Goal: Transaction & Acquisition: Book appointment/travel/reservation

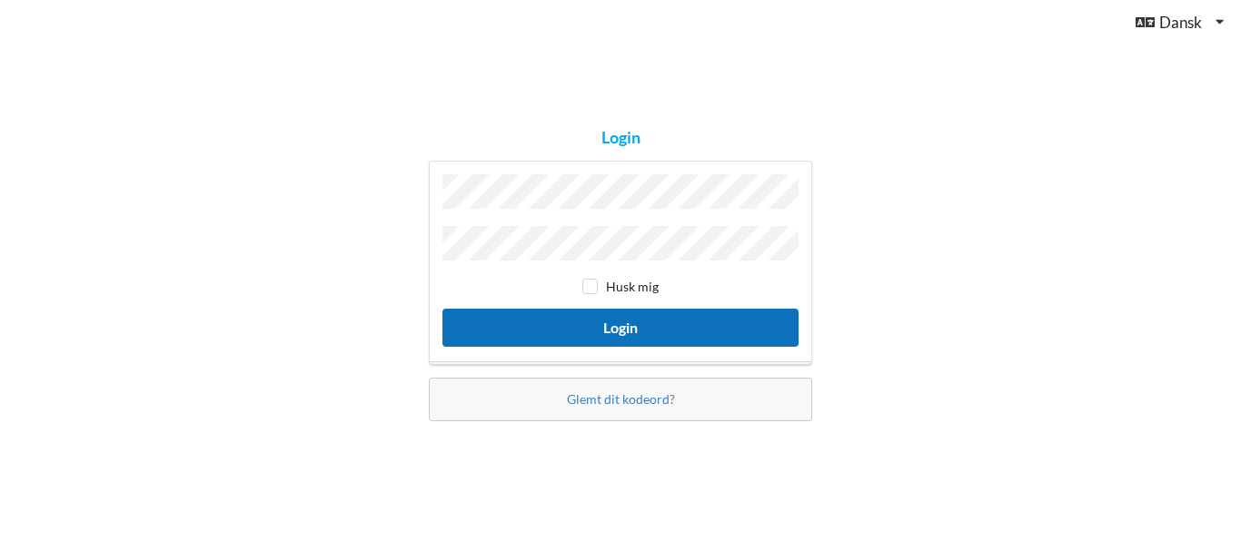
click at [657, 319] on button "Login" at bounding box center [620, 327] width 356 height 37
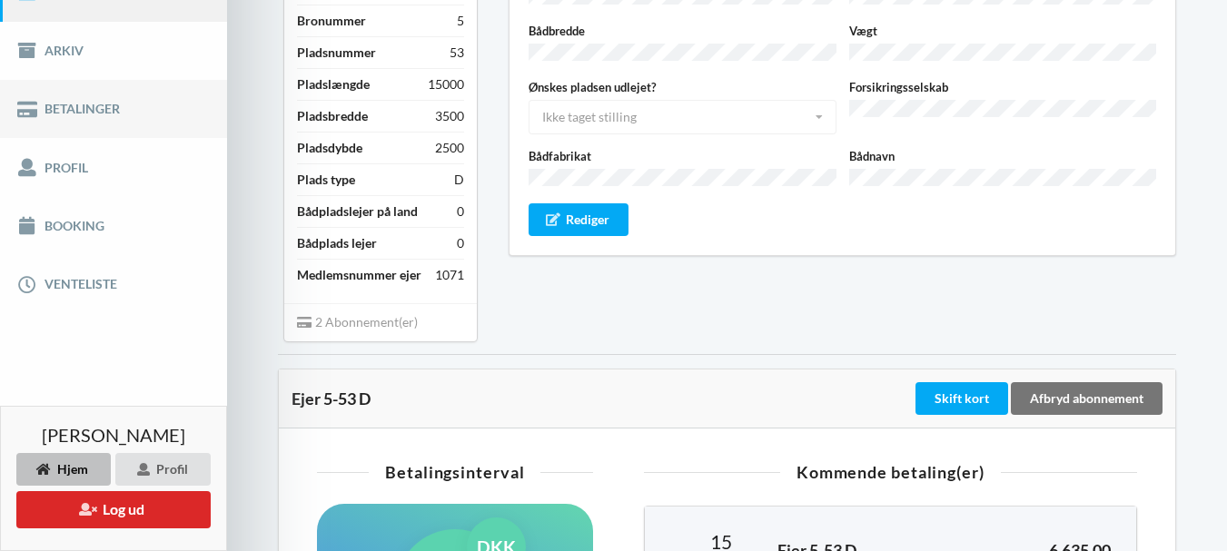
scroll to position [266, 0]
click at [54, 229] on link "Booking" at bounding box center [113, 225] width 227 height 58
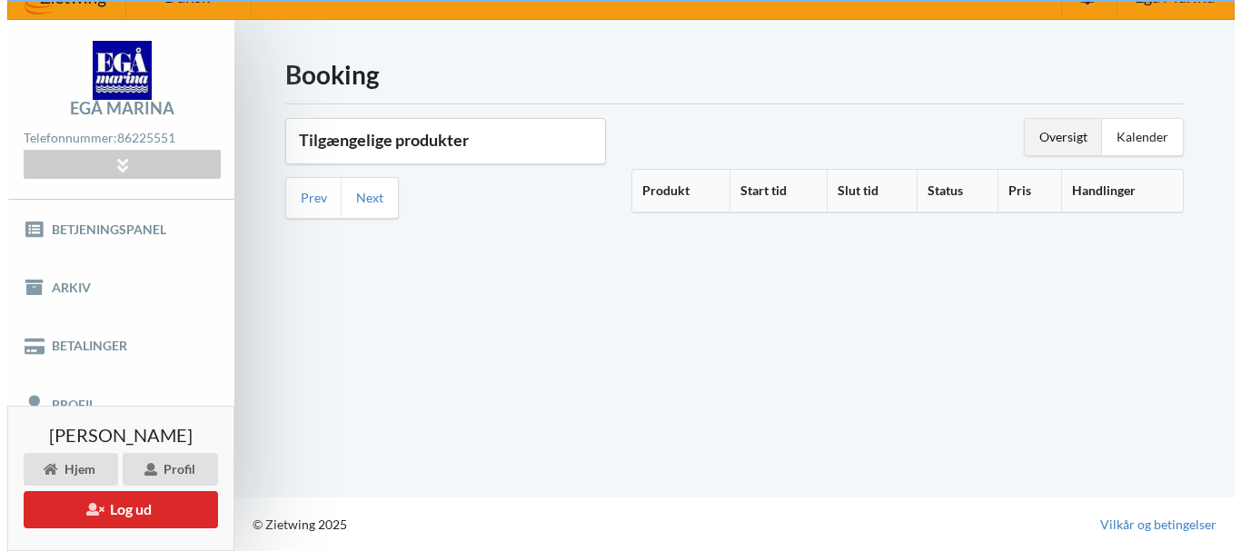
scroll to position [28, 0]
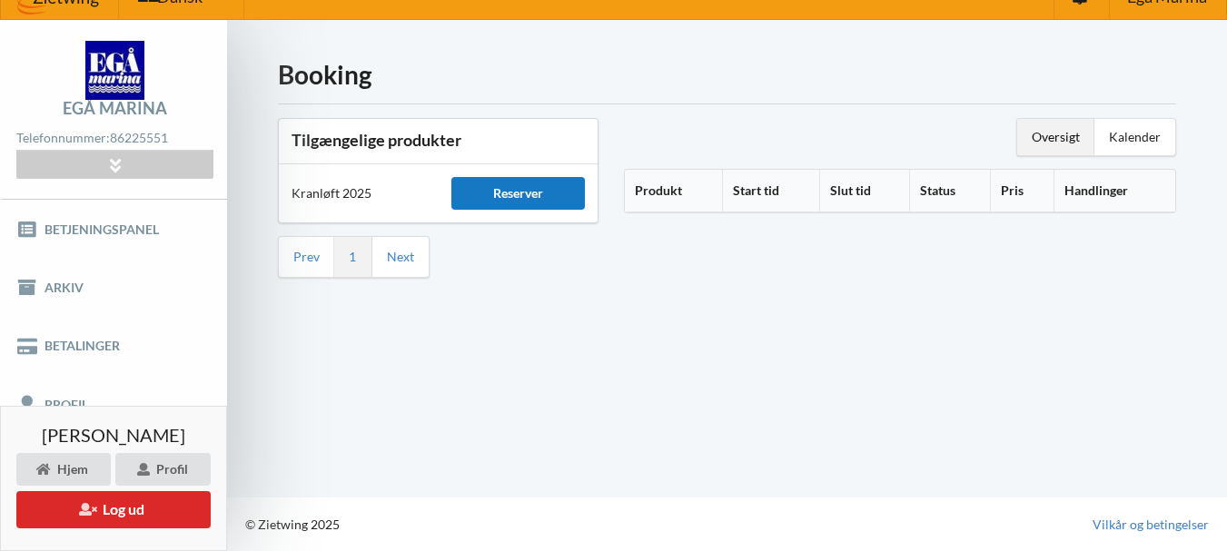
click at [494, 197] on div "Reserver" at bounding box center [518, 193] width 134 height 33
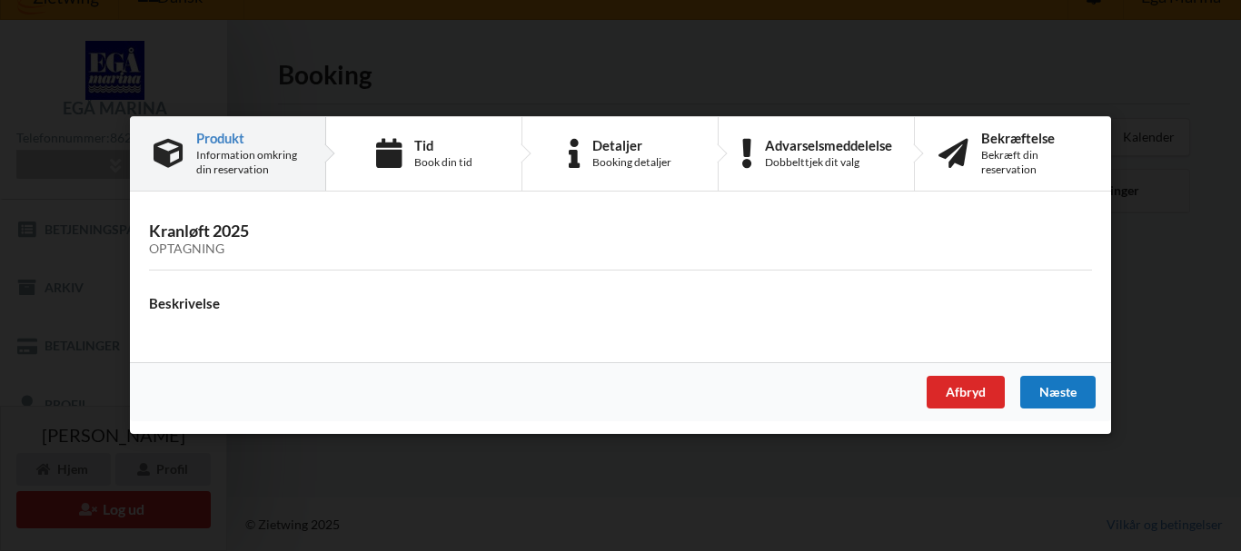
click at [1054, 389] on div "Næste" at bounding box center [1057, 393] width 75 height 33
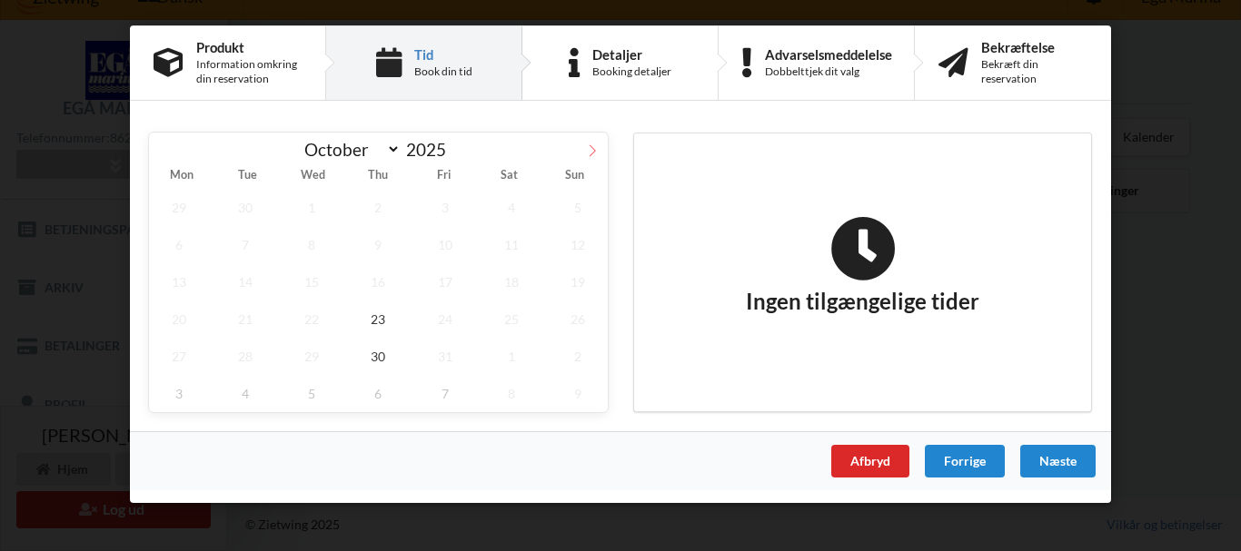
click at [591, 150] on icon at bounding box center [592, 150] width 13 height 13
select select "10"
click at [174, 248] on span "3" at bounding box center [179, 244] width 60 height 37
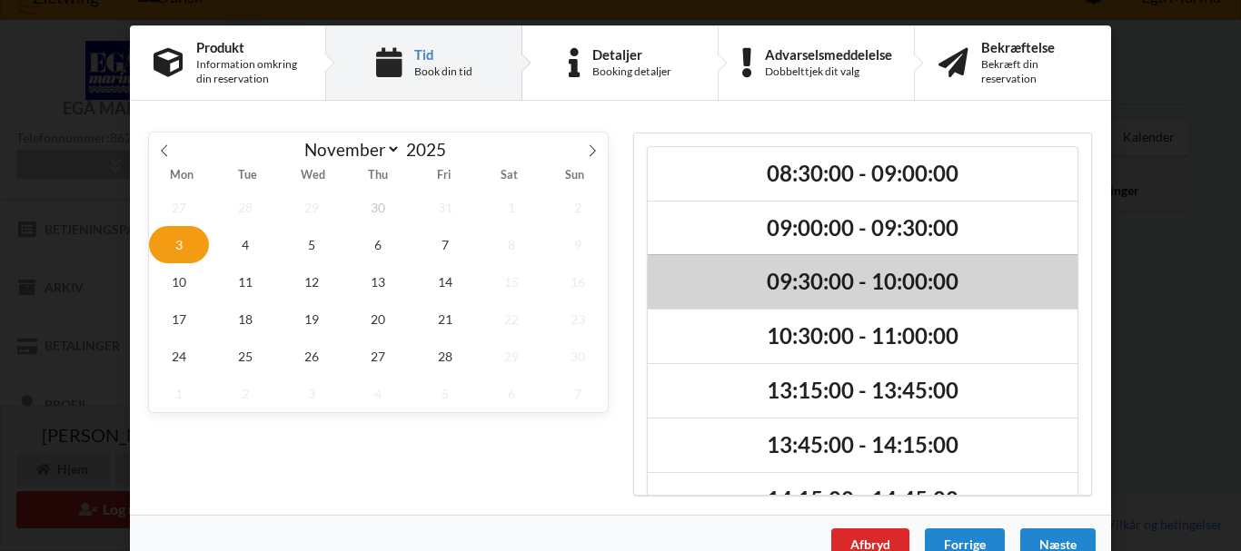
click at [806, 273] on h2 "09:30:00 - 10:00:00" at bounding box center [862, 282] width 404 height 28
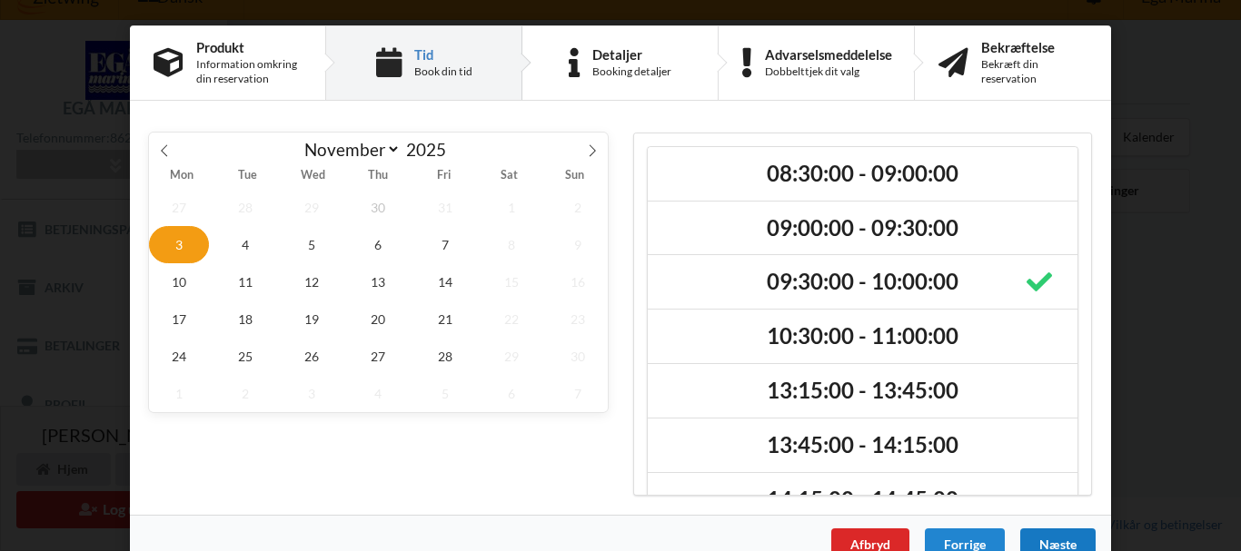
click at [1048, 533] on div "Næste" at bounding box center [1057, 545] width 75 height 33
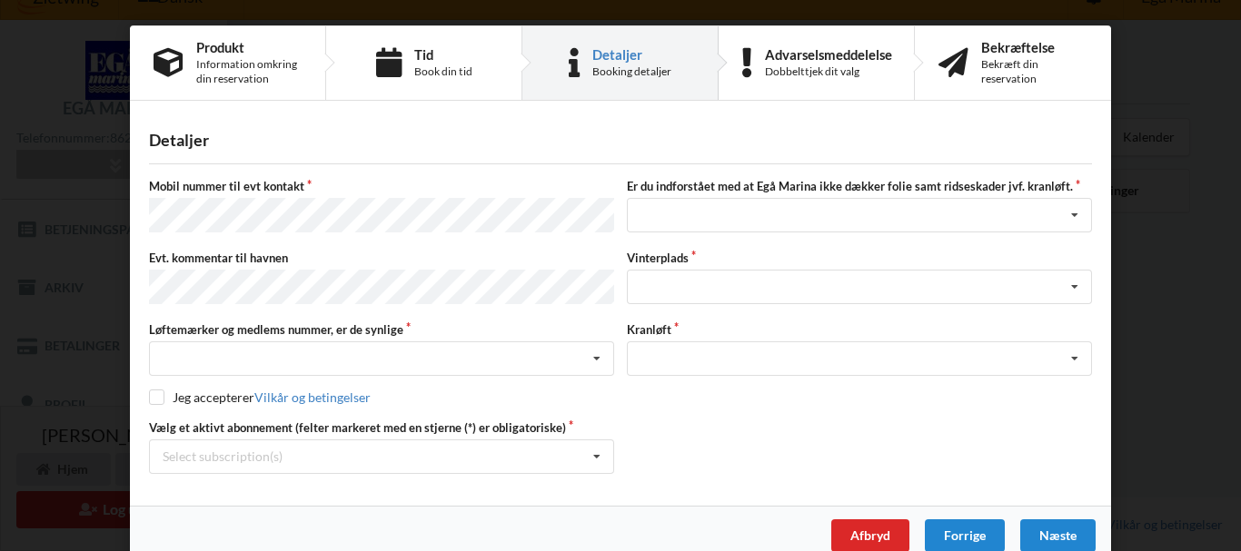
click at [845, 400] on div "Mobil nummer til evt kontakt Er du indforstået med at Egå Marina ikke dækker fo…" at bounding box center [620, 326] width 943 height 296
click at [587, 349] on icon at bounding box center [596, 359] width 27 height 34
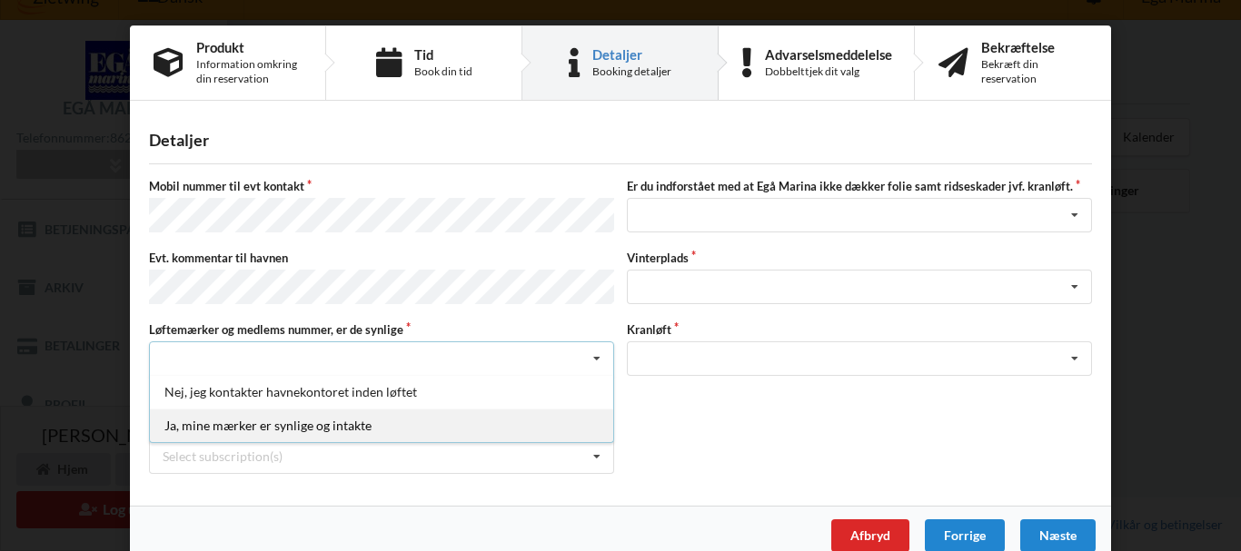
click at [381, 416] on div "Ja, mine mærker er synlige og intakte" at bounding box center [381, 426] width 463 height 34
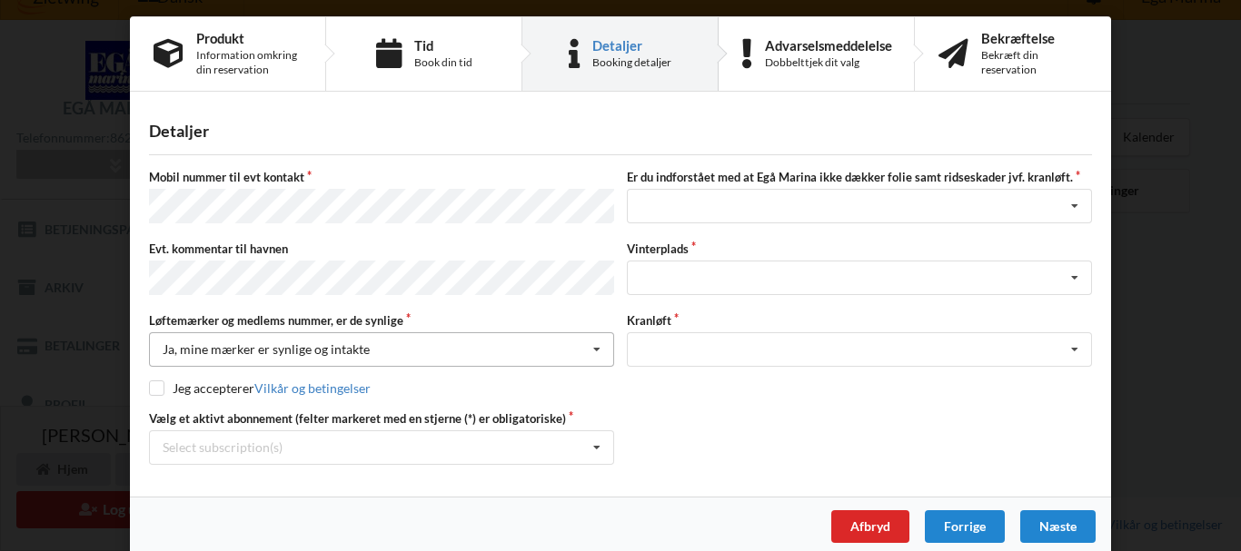
scroll to position [18, 0]
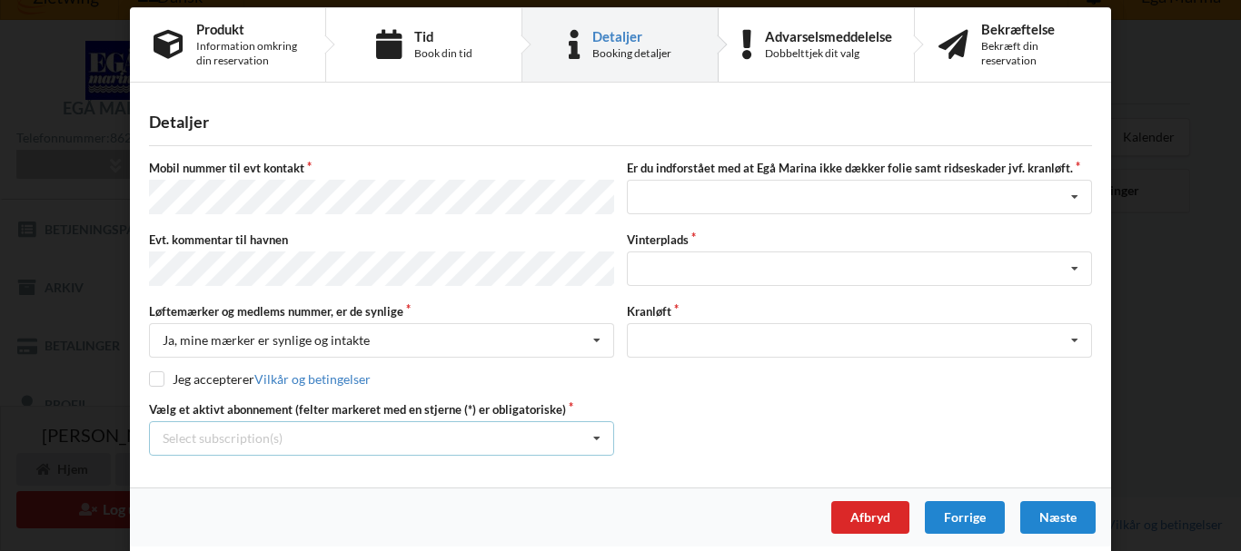
click at [590, 430] on icon at bounding box center [596, 439] width 27 height 34
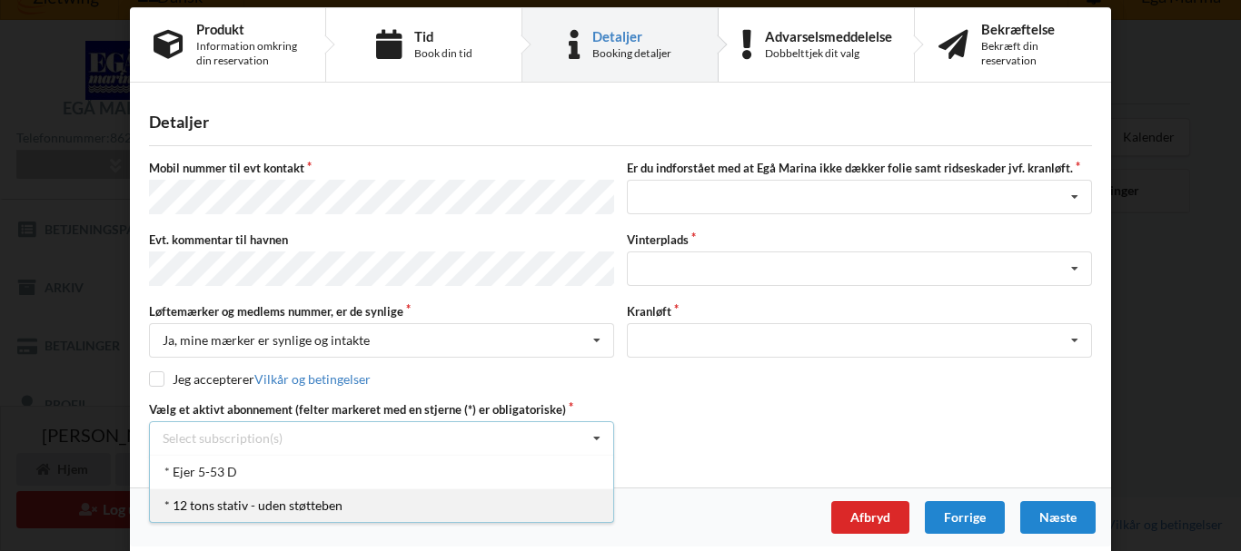
click at [335, 503] on div "* 12 tons stativ - uden støtteben" at bounding box center [381, 506] width 463 height 34
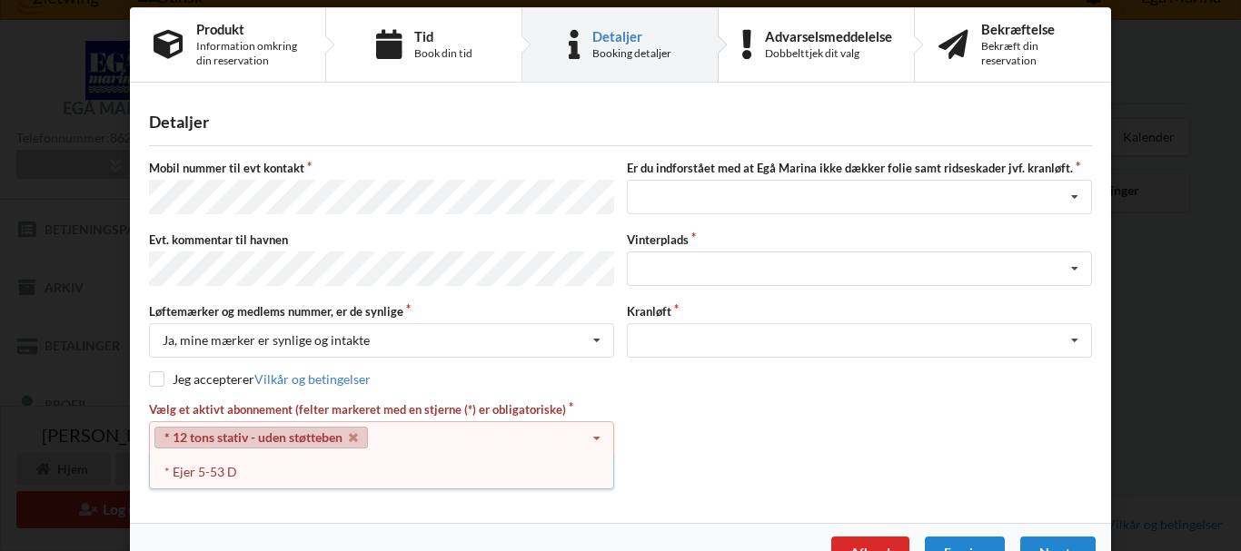
scroll to position [54, 0]
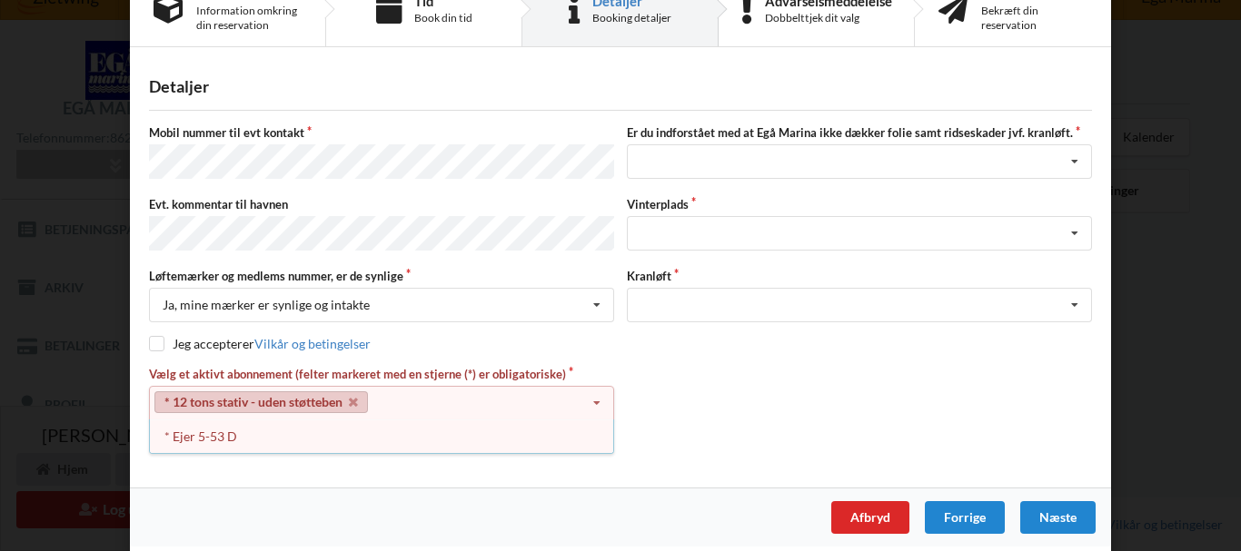
click at [352, 539] on div "Produkt Information omkring din reservation Tid Book din tid Detaljer Booking d…" at bounding box center [620, 266] width 981 height 588
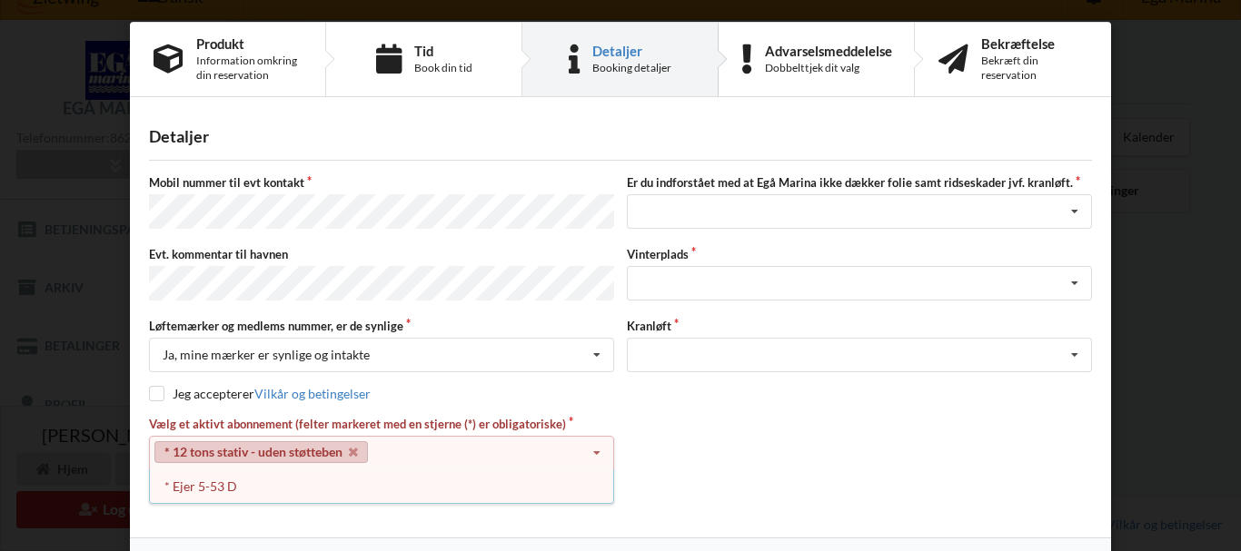
scroll to position [0, 0]
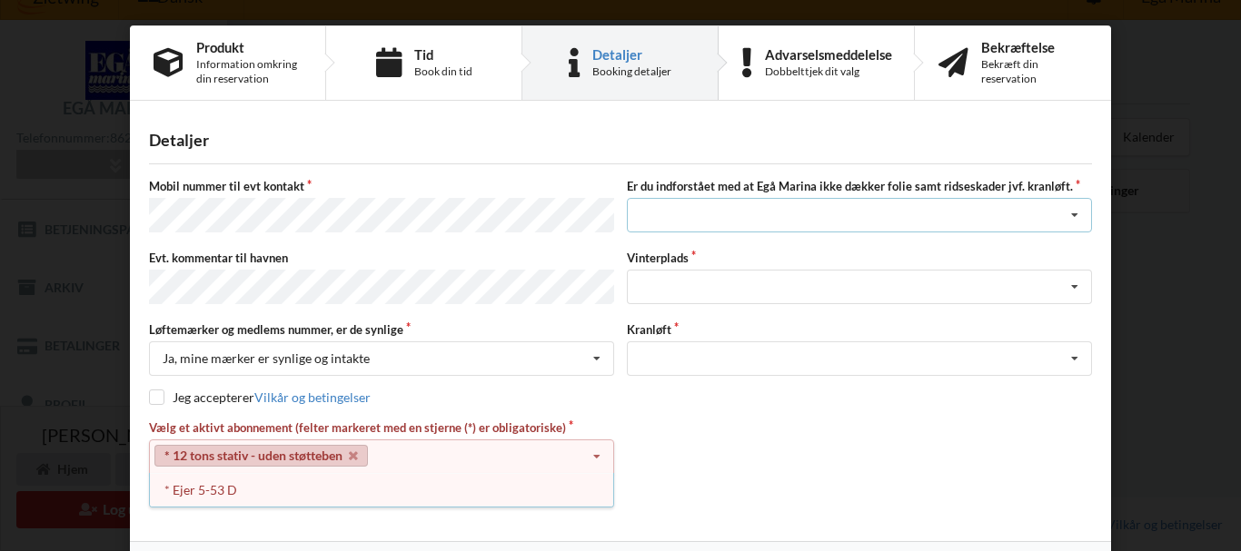
click at [1069, 219] on icon at bounding box center [1074, 216] width 27 height 34
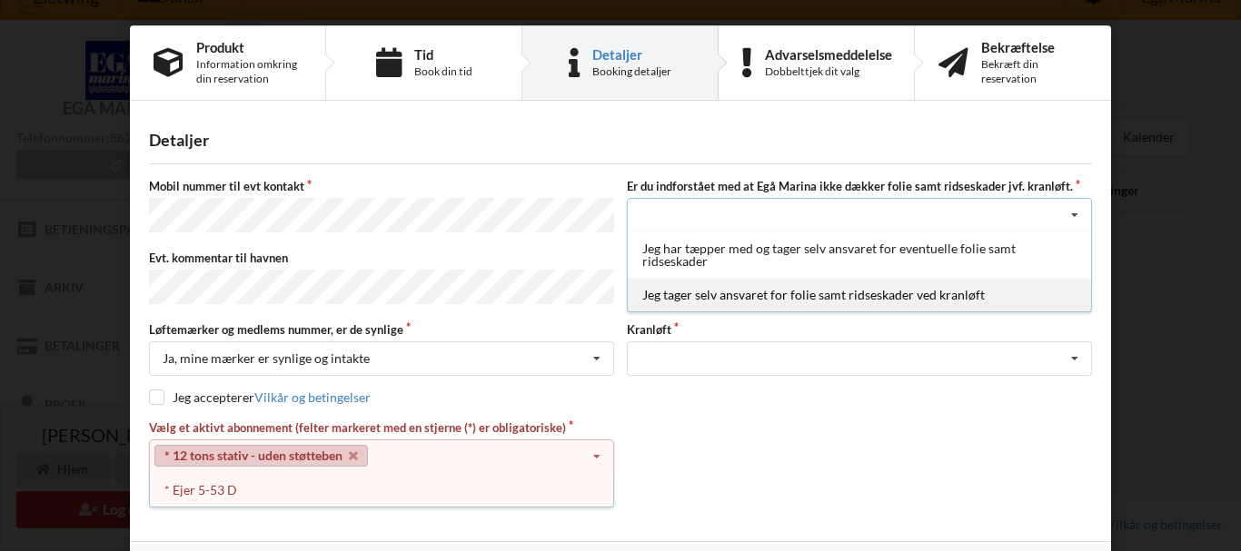
click at [968, 301] on div "Jeg tager selv ansvaret for folie samt ridseskader ved kranløft" at bounding box center [859, 295] width 463 height 34
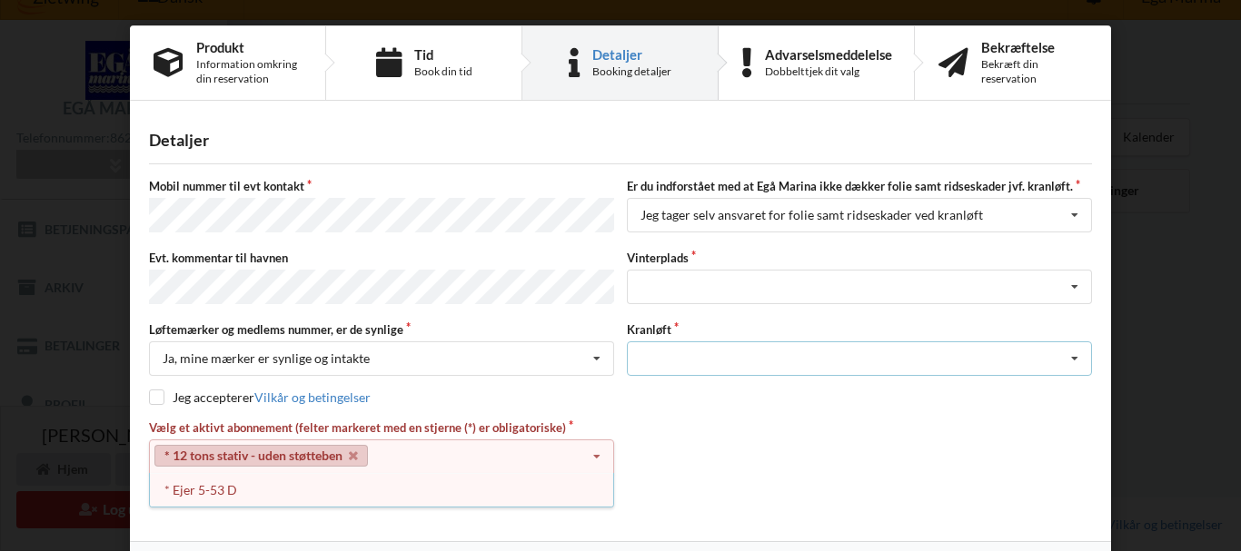
click at [974, 345] on div "Optagning" at bounding box center [859, 358] width 465 height 35
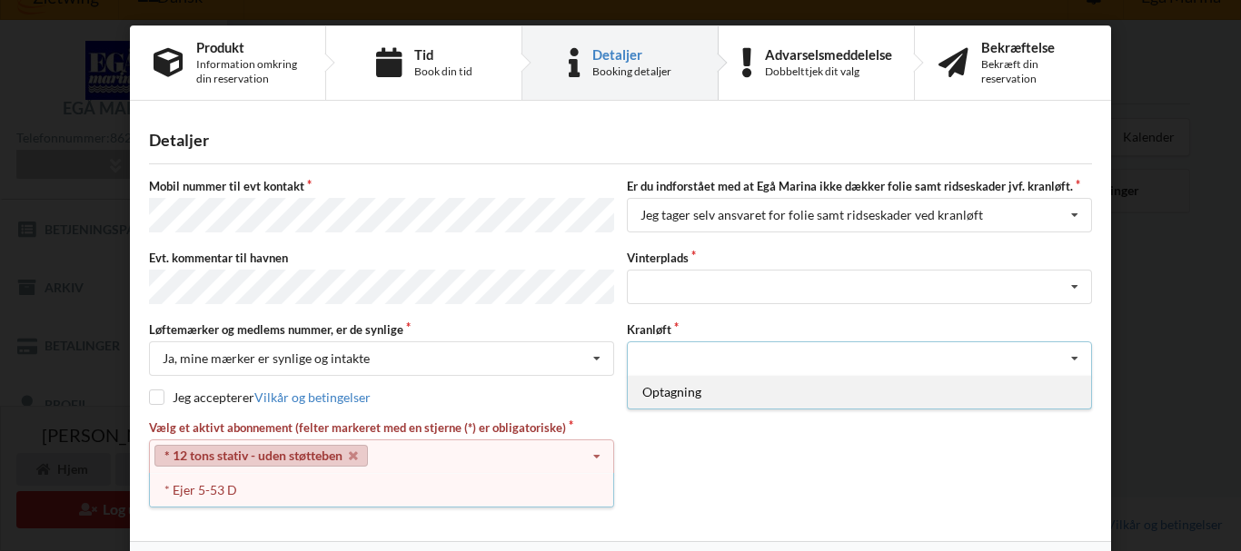
click at [794, 384] on div "Optagning" at bounding box center [859, 392] width 463 height 34
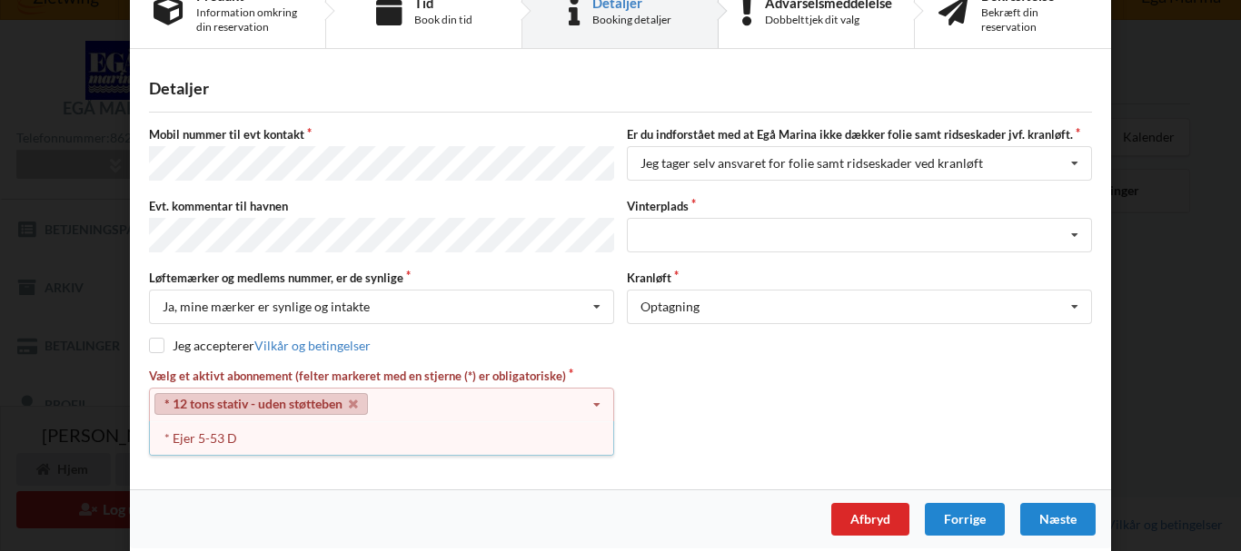
scroll to position [54, 0]
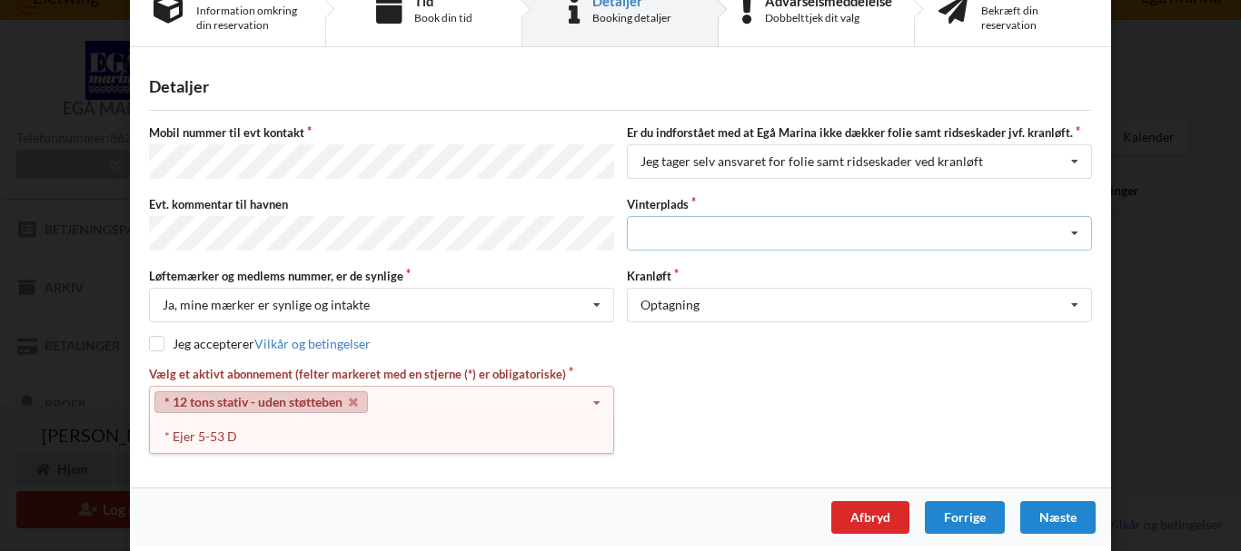
click at [1072, 225] on icon at bounding box center [1074, 234] width 27 height 34
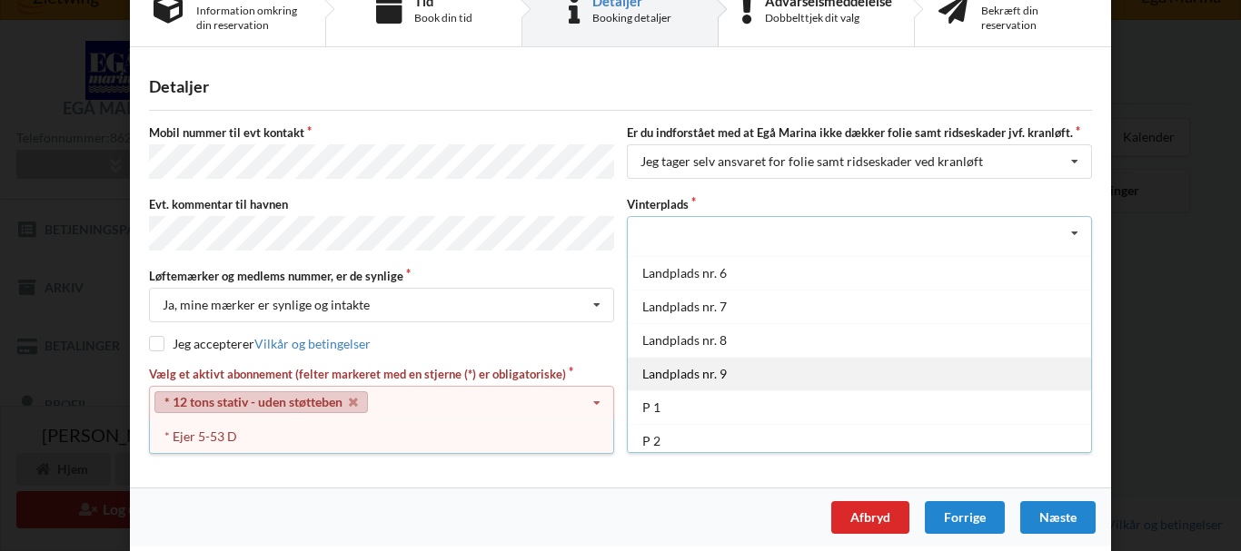
scroll to position [166, 0]
click at [802, 407] on div "P 1" at bounding box center [859, 403] width 463 height 34
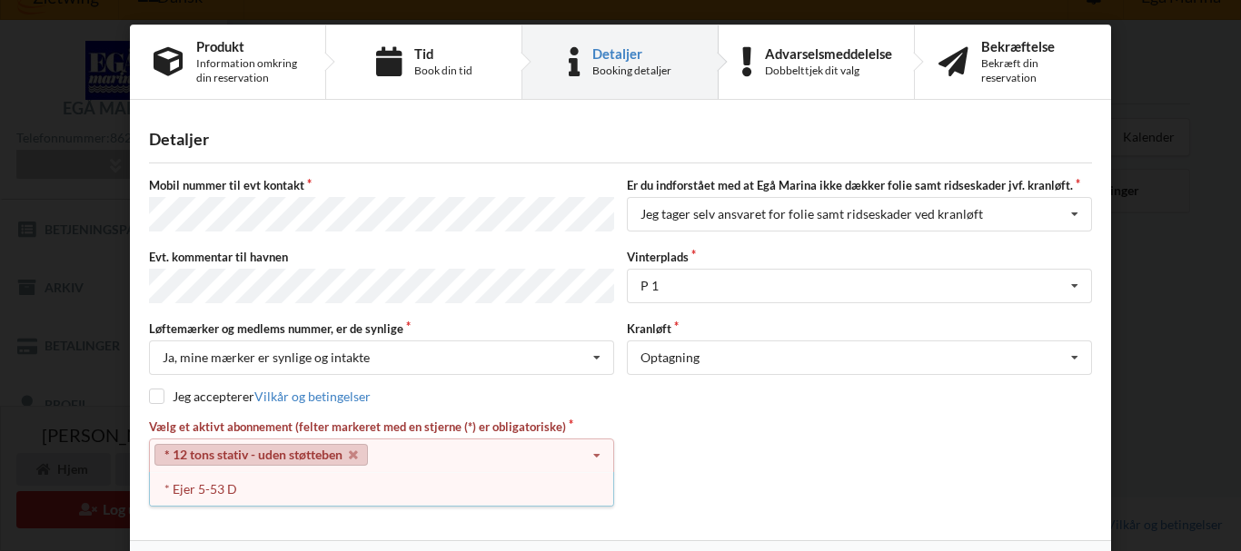
scroll to position [0, 0]
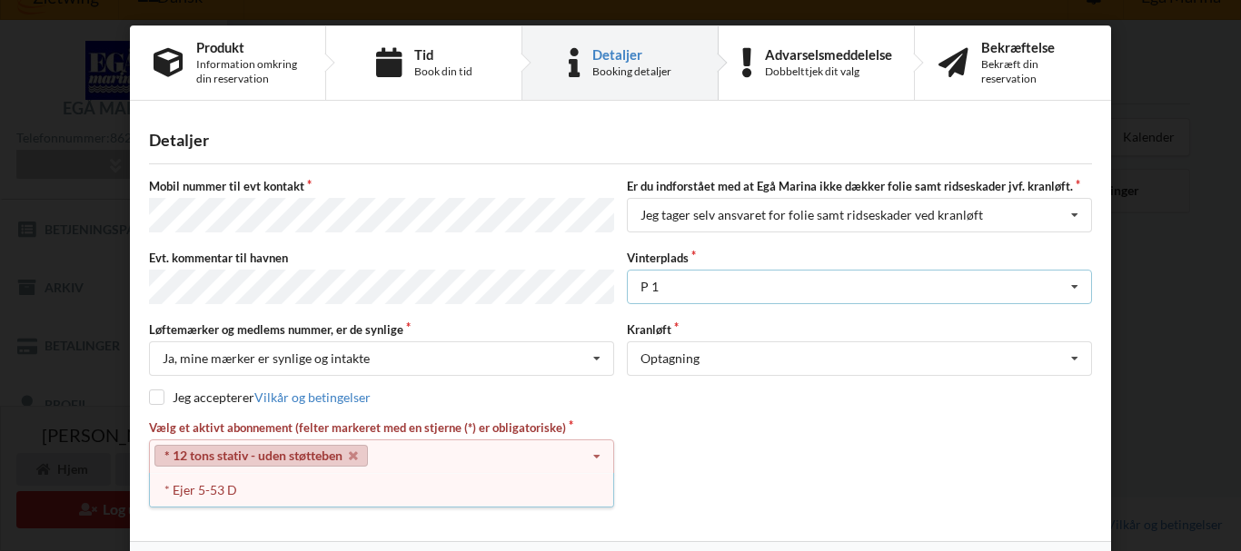
click at [1075, 282] on icon at bounding box center [1074, 288] width 27 height 34
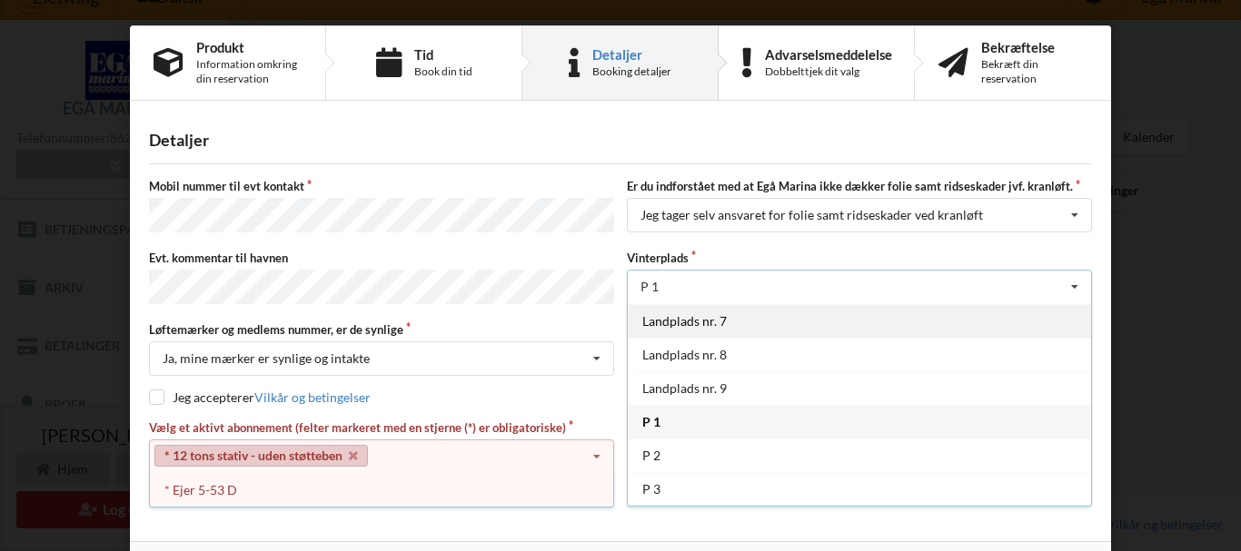
click at [692, 321] on div "Landplads nr. 7" at bounding box center [859, 321] width 463 height 34
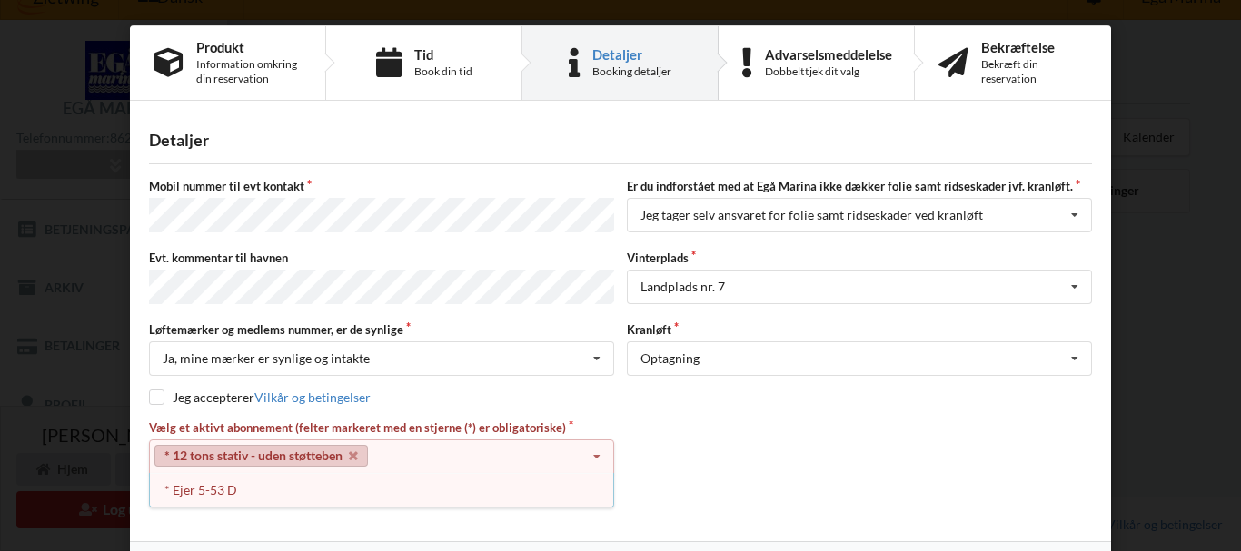
click at [717, 389] on div "Jeg accepterer Vilkår og betingelser" at bounding box center [620, 398] width 943 height 18
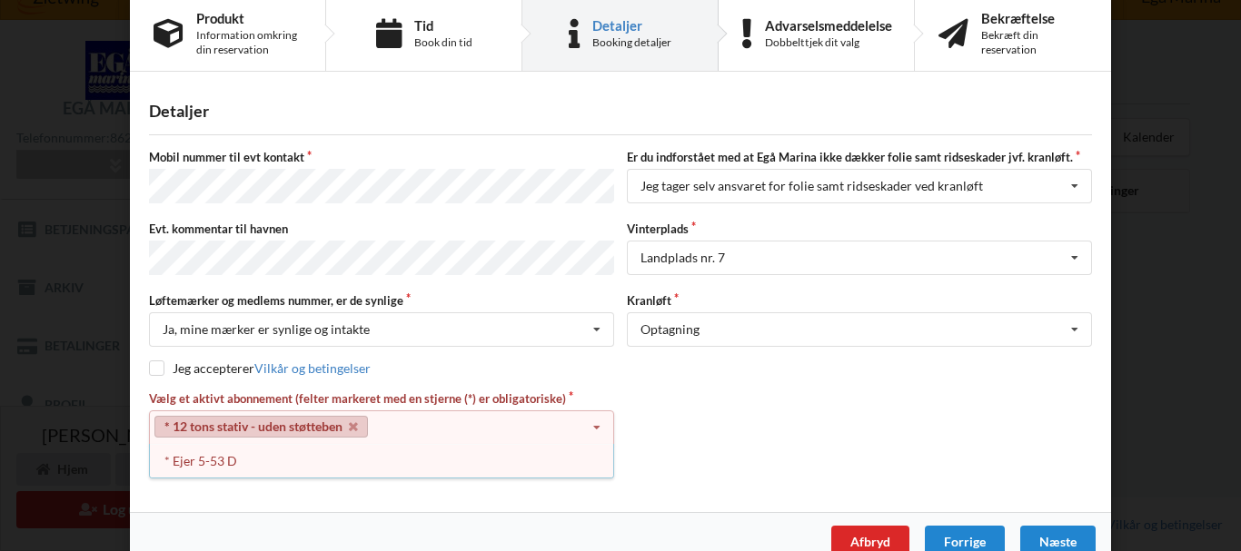
scroll to position [54, 0]
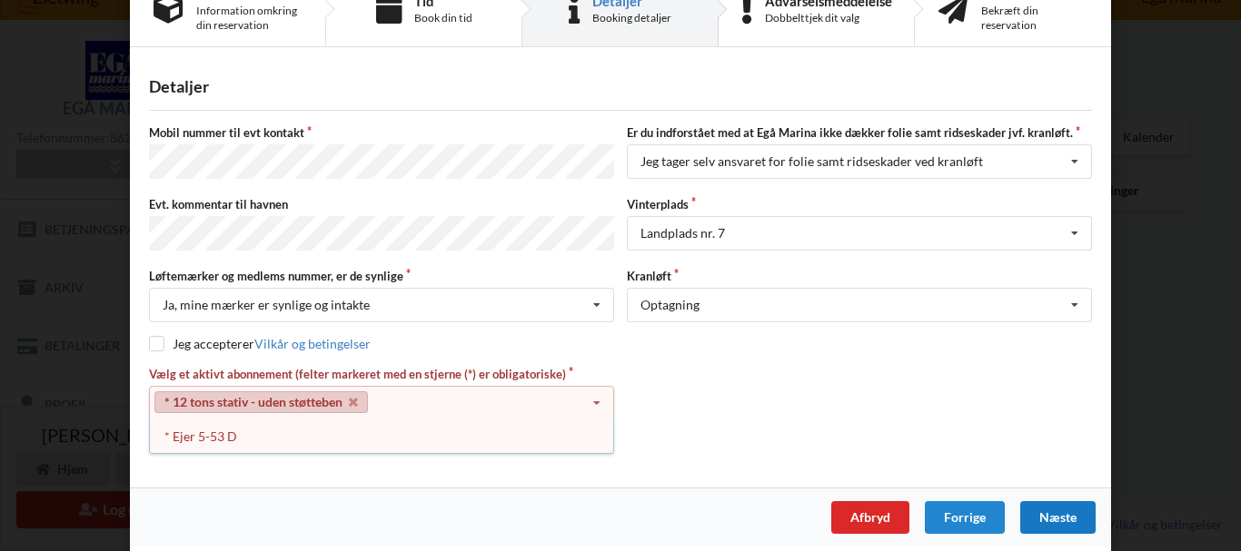
click at [1044, 502] on div "Næste" at bounding box center [1057, 517] width 75 height 33
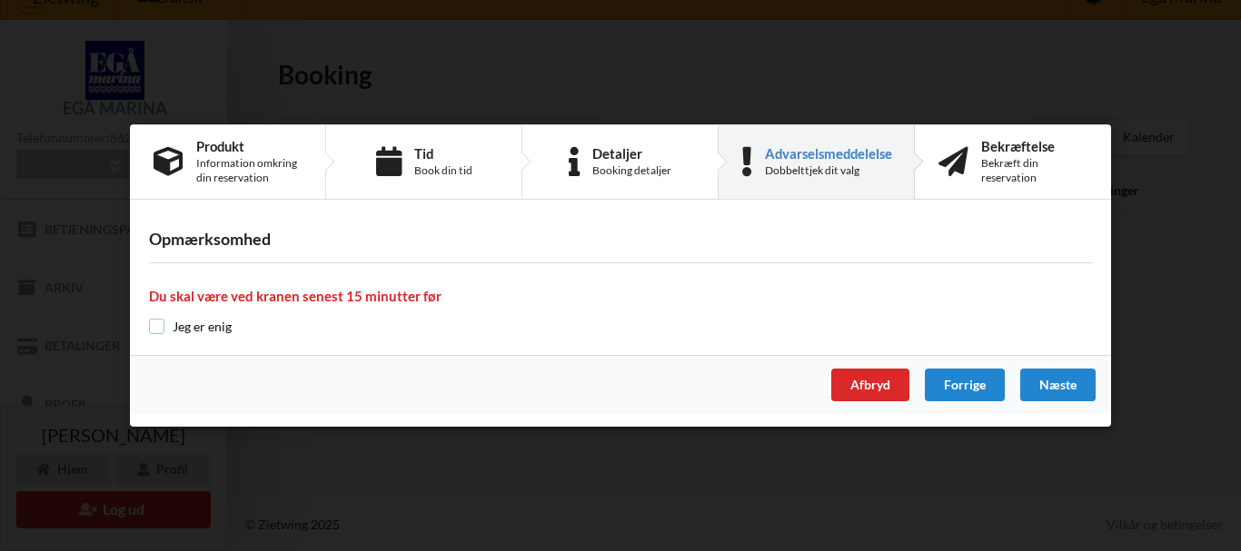
click at [158, 325] on input "checkbox" at bounding box center [156, 326] width 15 height 15
checkbox input "true"
click at [1064, 381] on div "Næste" at bounding box center [1057, 385] width 75 height 33
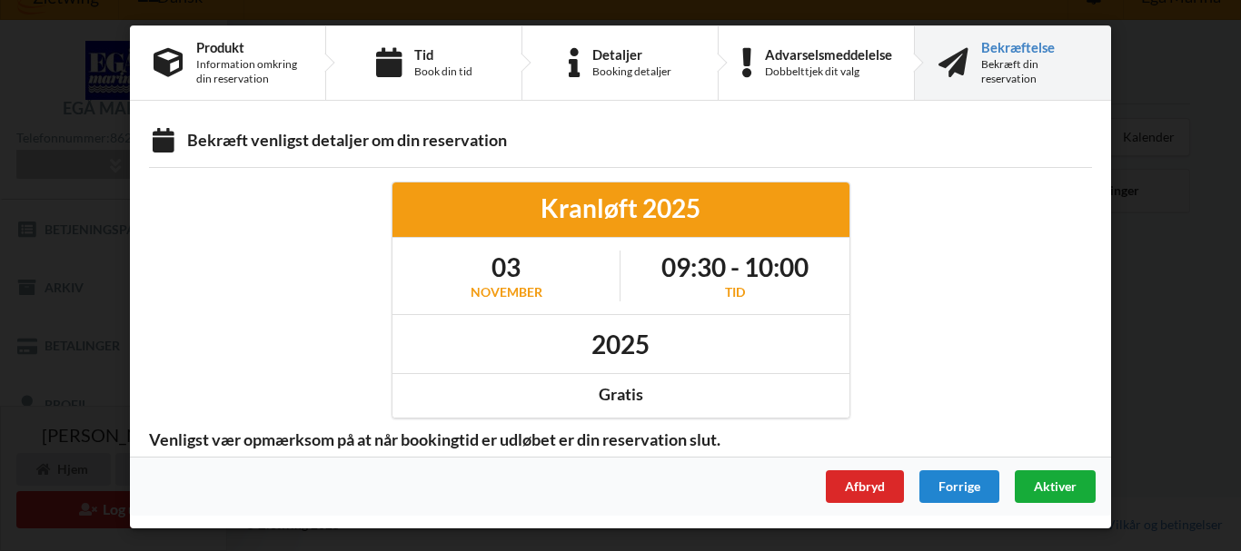
click at [1038, 489] on span "Aktiver" at bounding box center [1054, 486] width 43 height 15
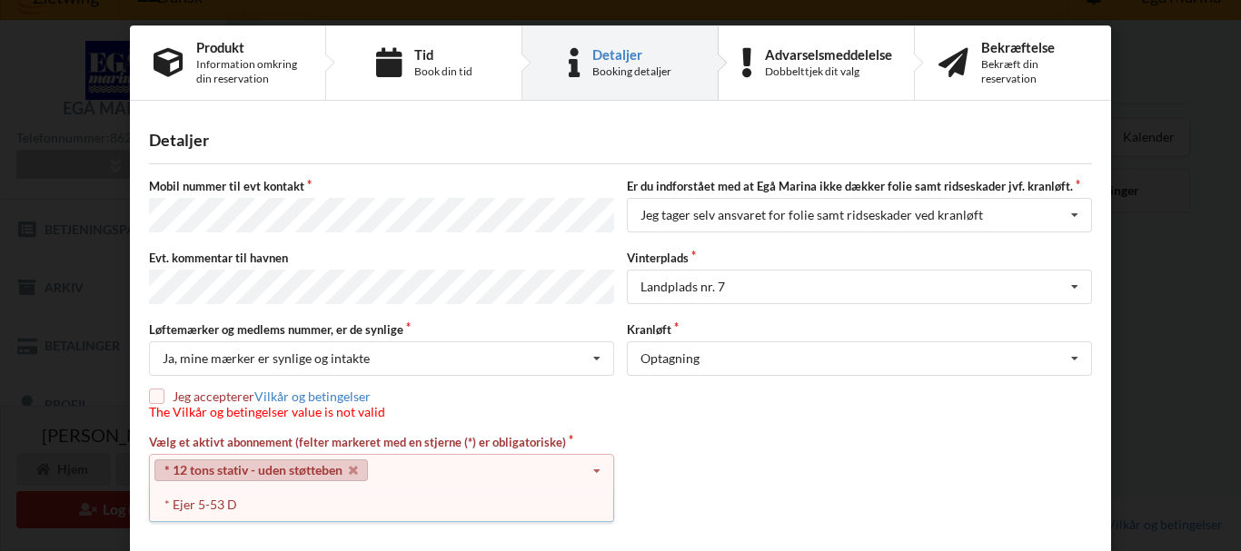
click at [152, 390] on input "checkbox" at bounding box center [156, 396] width 15 height 15
checkbox input "true"
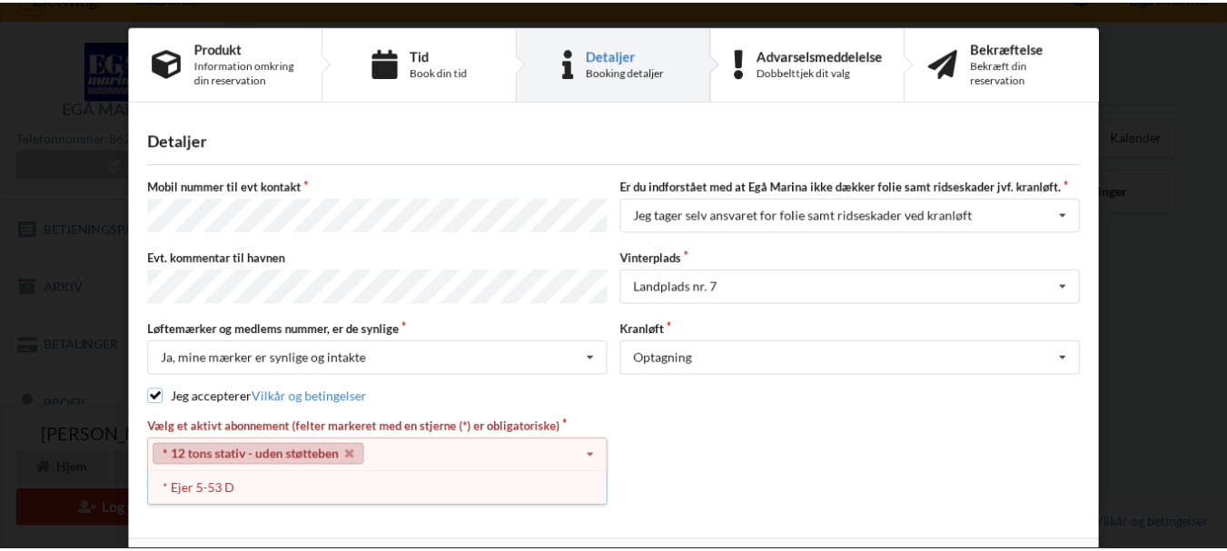
scroll to position [54, 0]
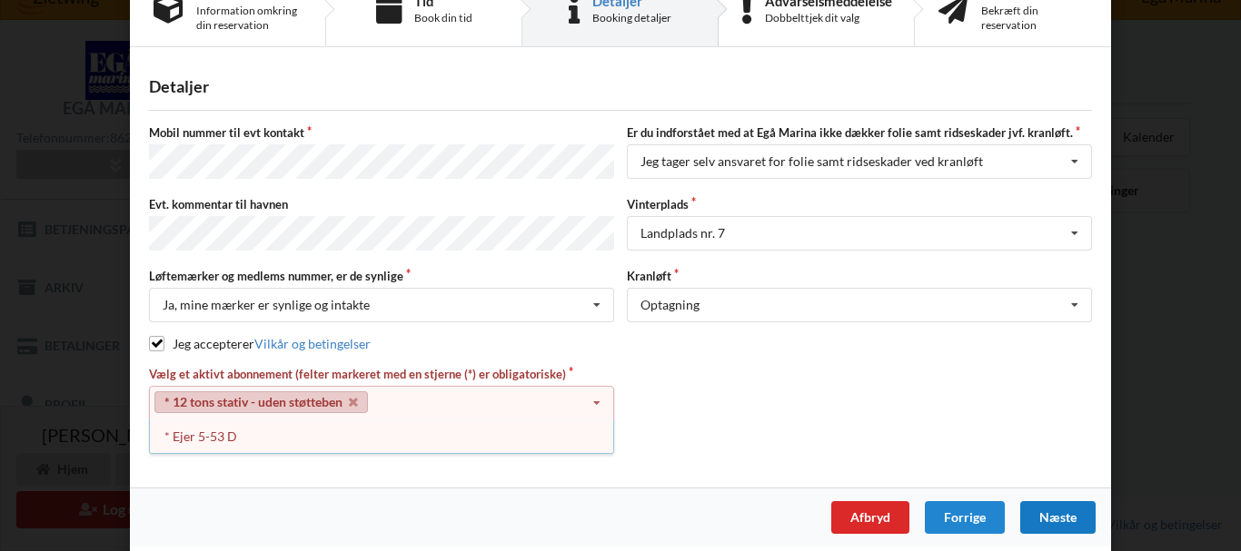
click at [1048, 514] on div "Næste" at bounding box center [1057, 517] width 75 height 33
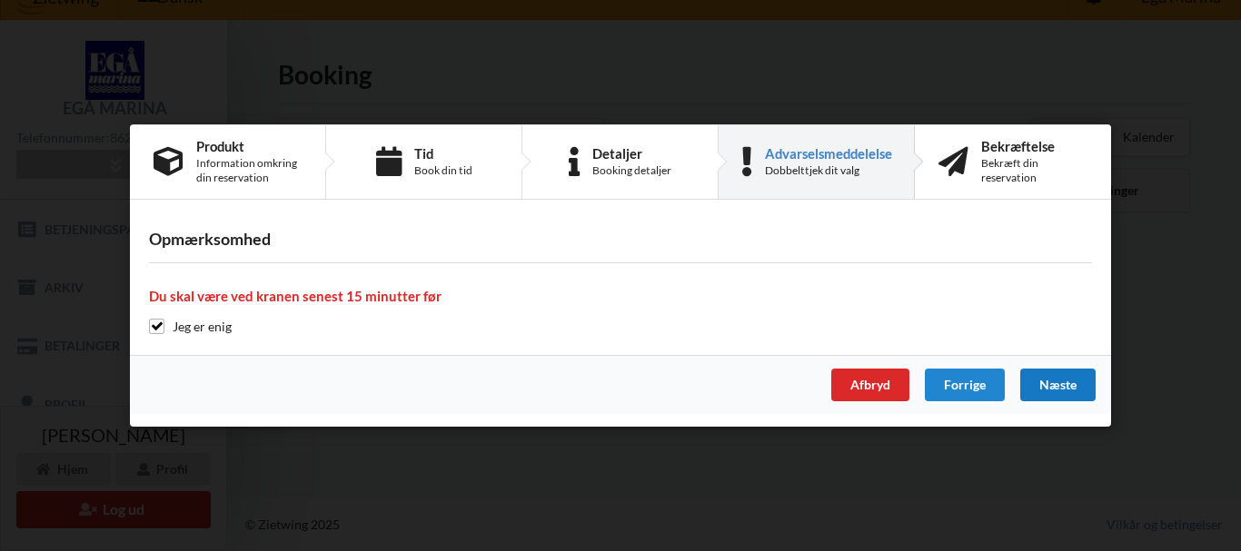
click at [1048, 514] on div "Handelsbetingelser Ved at benytte dig af Virksomhedens juridiske navn services …" at bounding box center [620, 275] width 1241 height 551
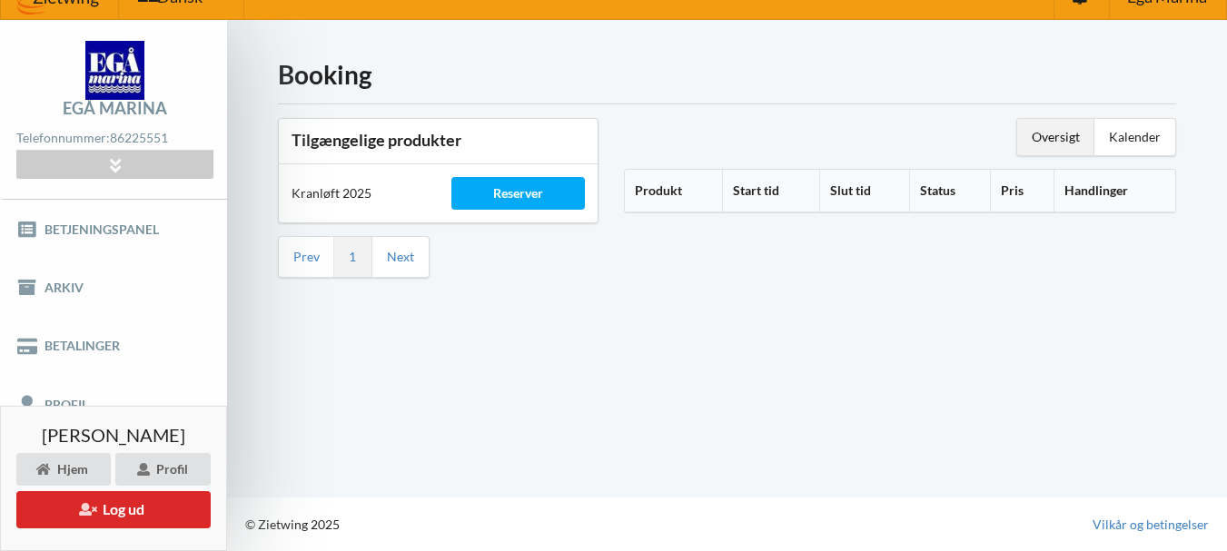
click at [1033, 481] on div "Booking Tilgængelige produkter Kranløft 2025 Reserver Prev 1 Next Oversigt Kale…" at bounding box center [727, 258] width 1000 height 477
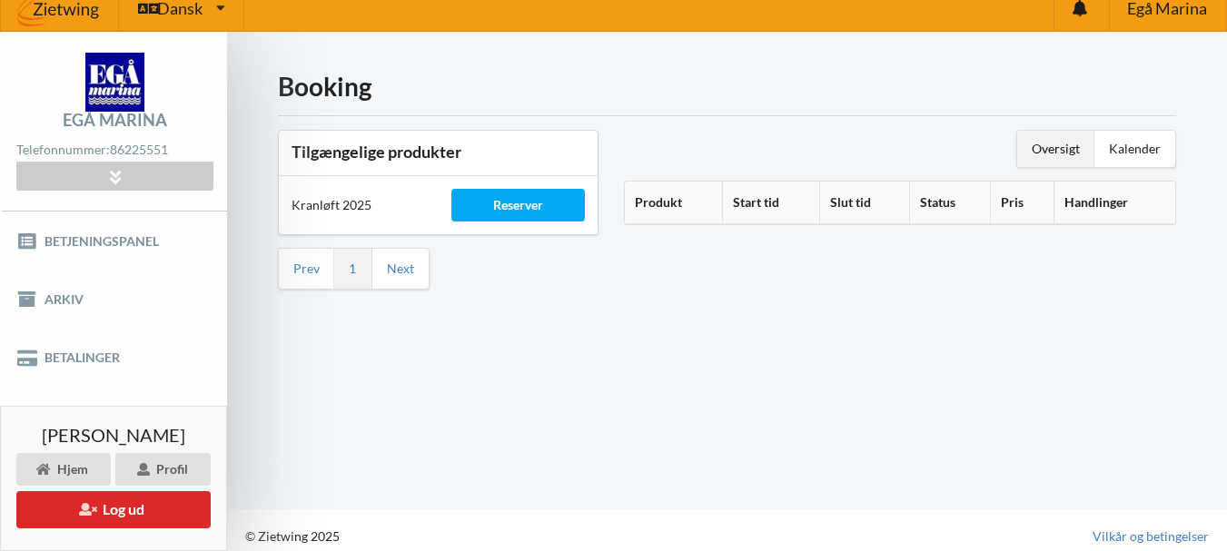
scroll to position [28, 0]
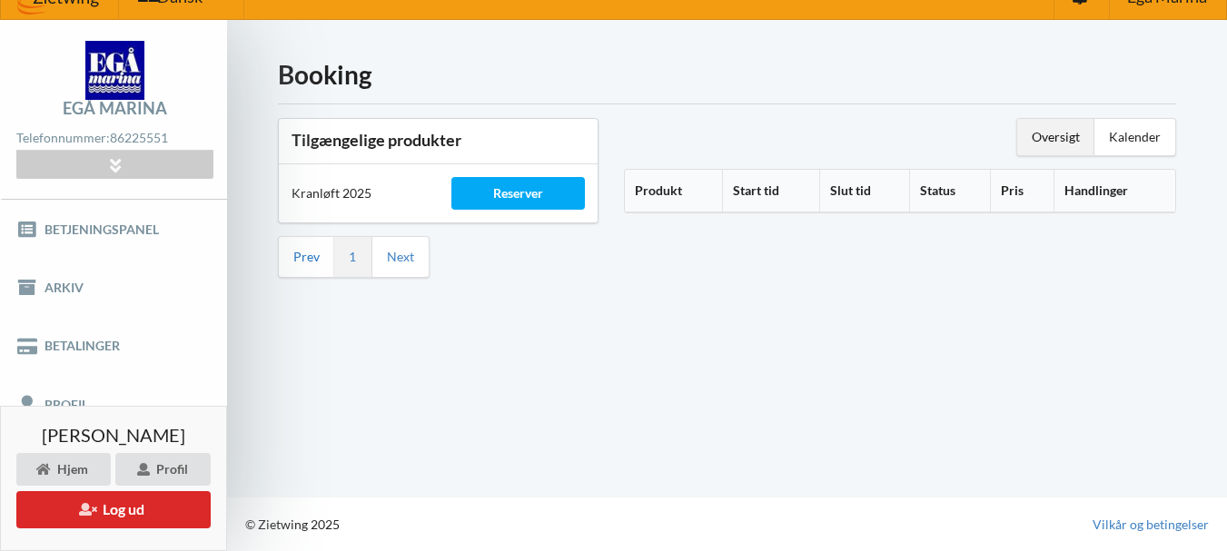
click at [312, 256] on link "Prev" at bounding box center [306, 257] width 26 height 16
click at [101, 232] on link "Betjeningspanel" at bounding box center [113, 229] width 227 height 58
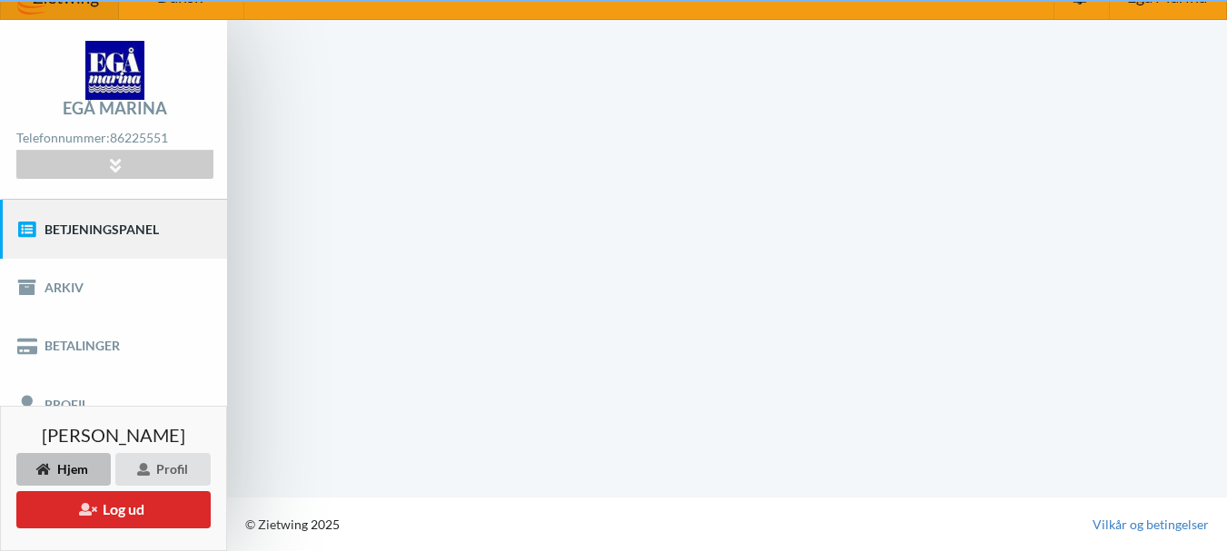
click at [101, 232] on link "Betjeningspanel" at bounding box center [113, 229] width 227 height 58
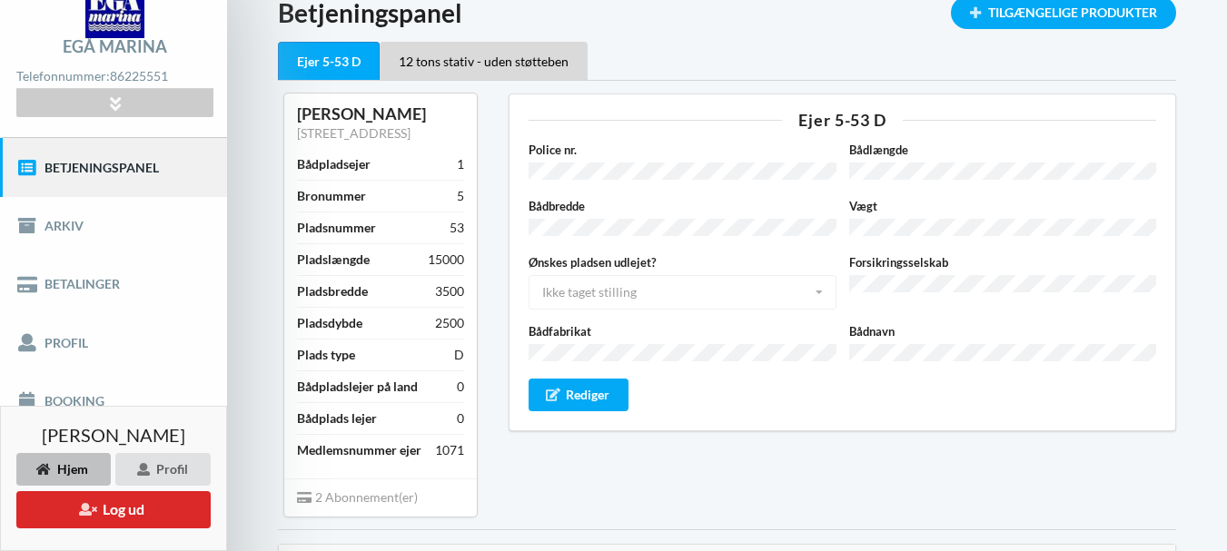
scroll to position [87, 0]
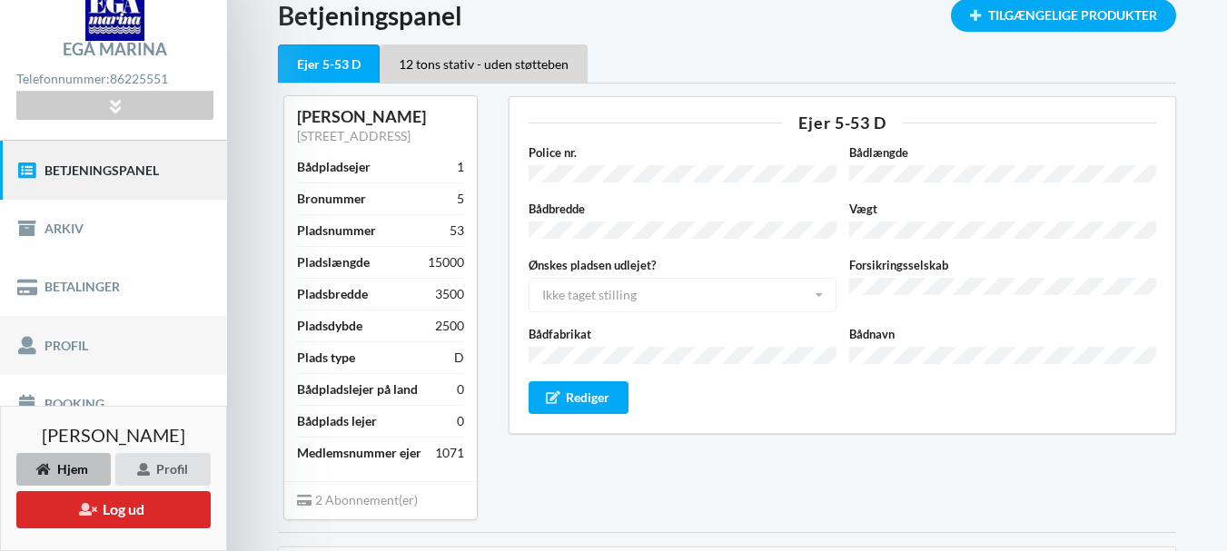
click at [66, 340] on link "Profil" at bounding box center [113, 345] width 227 height 58
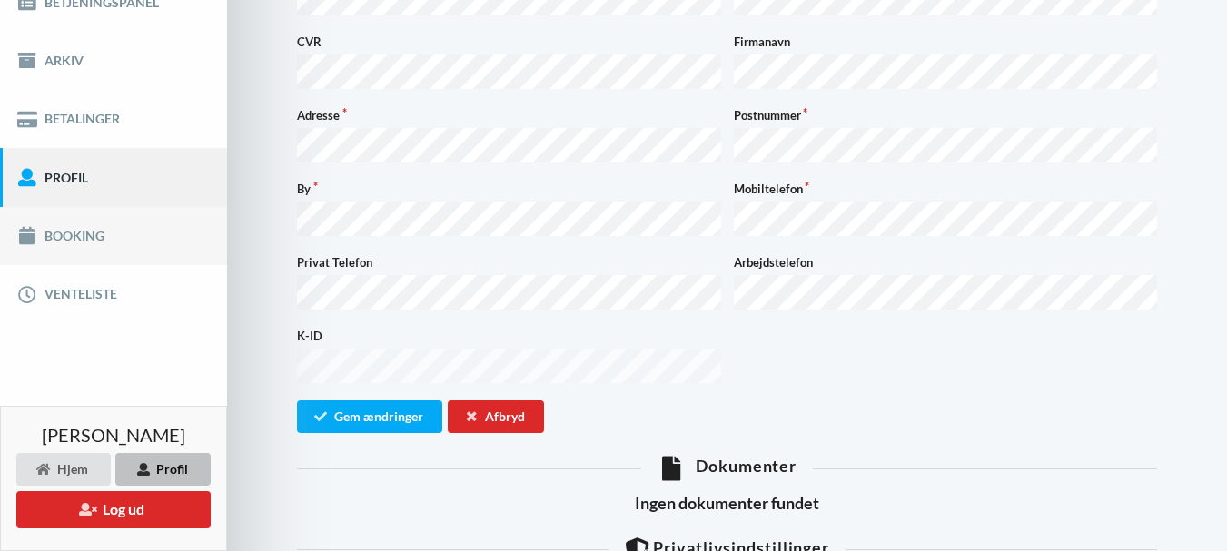
scroll to position [305, 0]
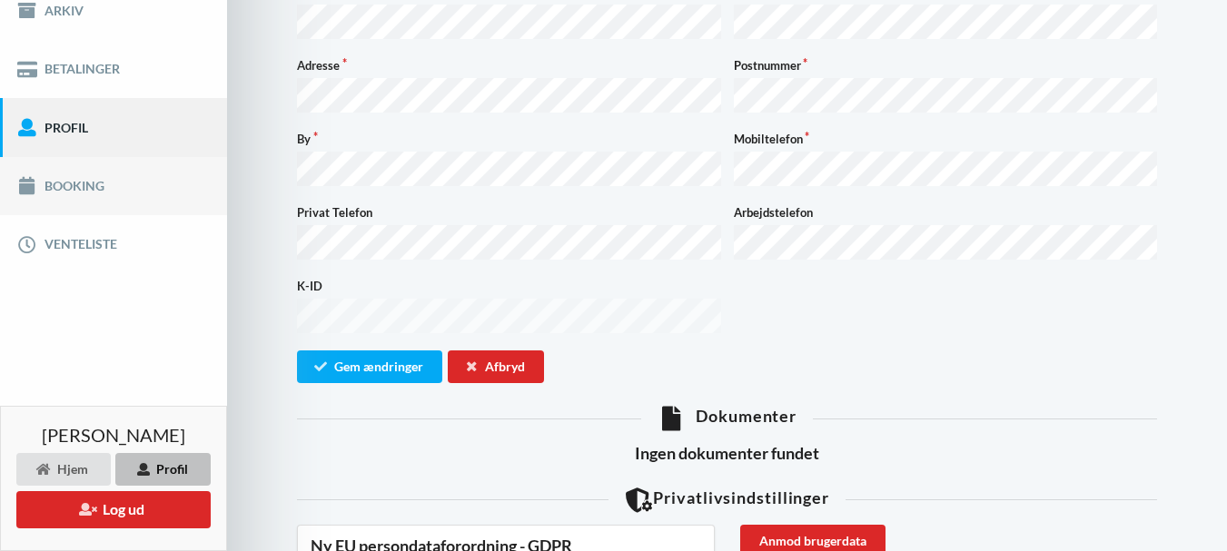
click at [74, 185] on link "Booking" at bounding box center [113, 186] width 227 height 58
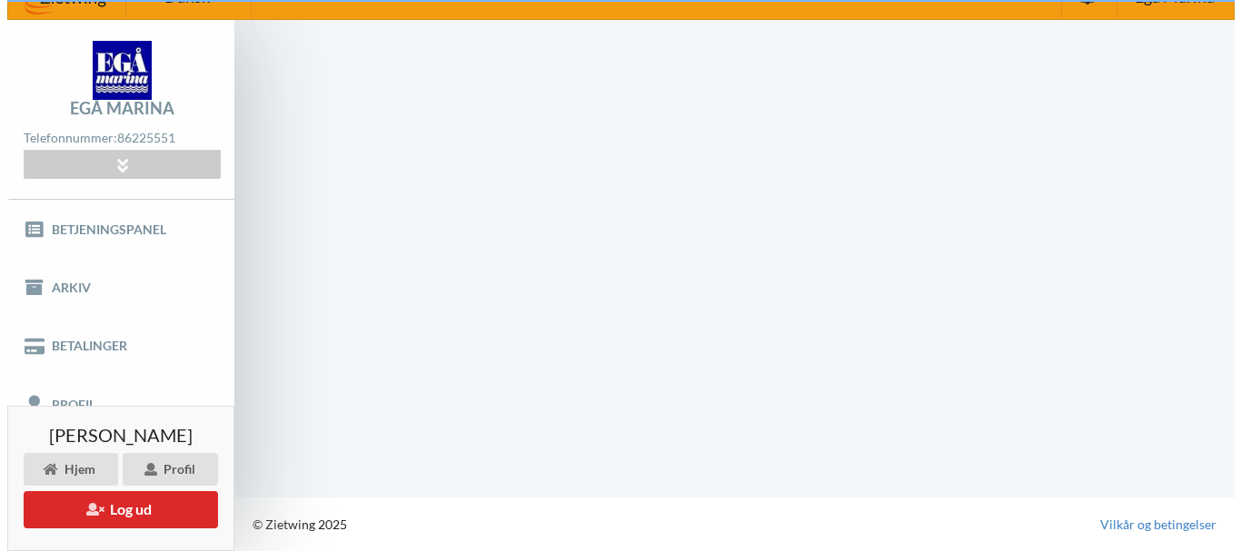
scroll to position [28, 0]
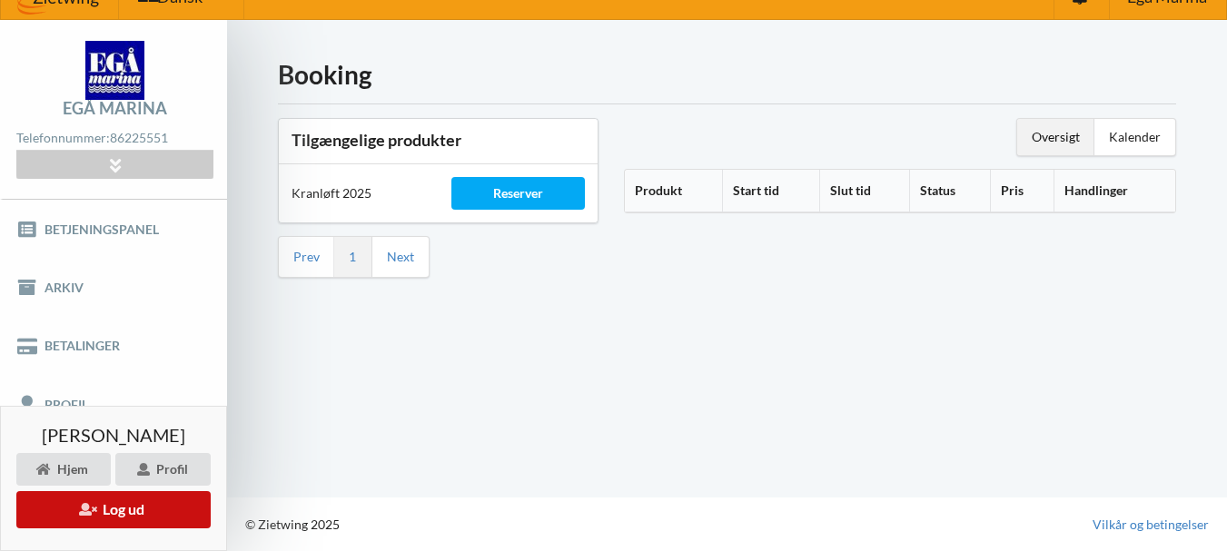
click at [110, 518] on button "Log ud" at bounding box center [113, 509] width 194 height 37
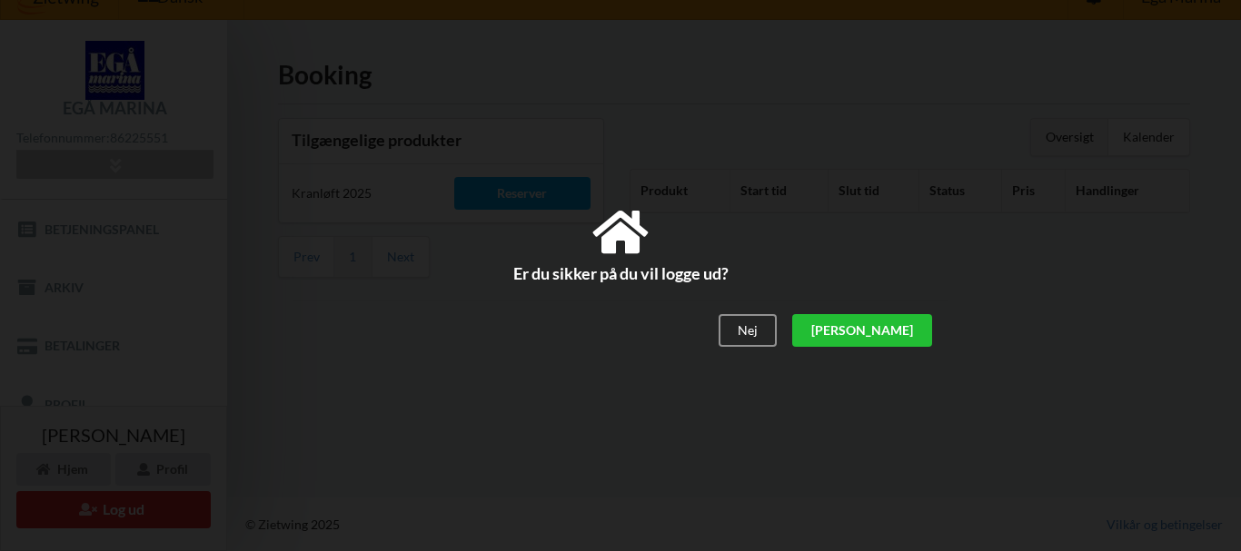
click at [905, 330] on div "[PERSON_NAME]" at bounding box center [862, 330] width 140 height 33
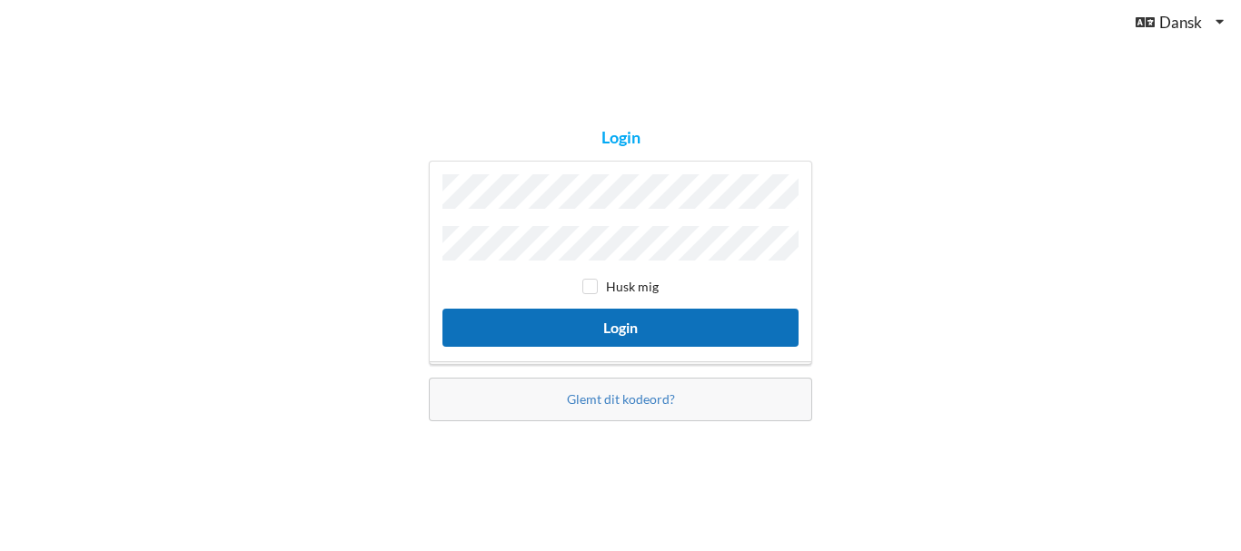
click at [611, 320] on button "Login" at bounding box center [620, 327] width 356 height 37
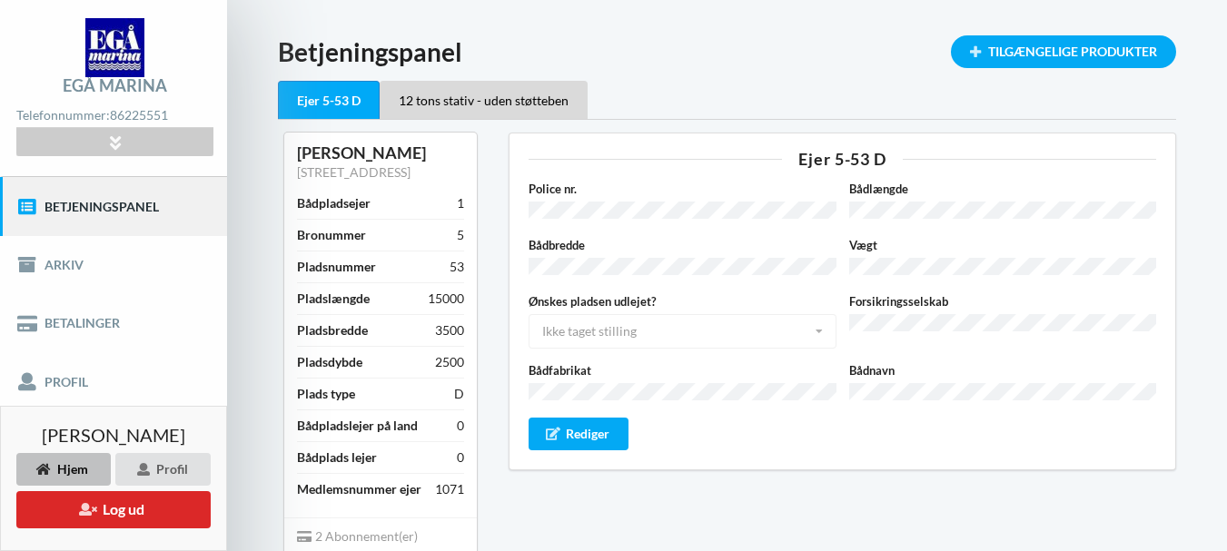
scroll to position [52, 0]
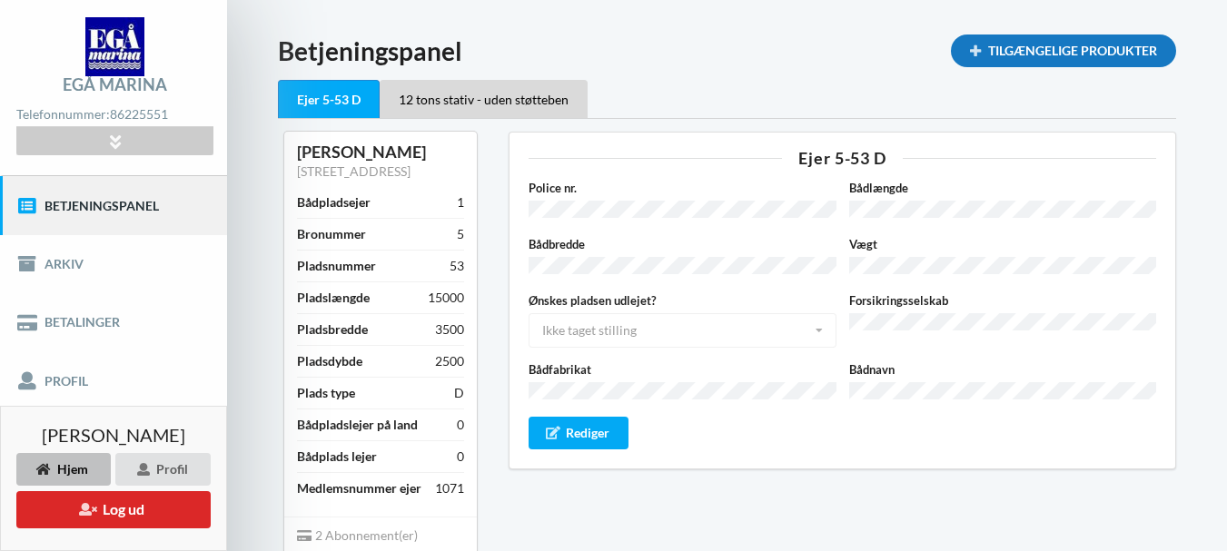
click at [1021, 55] on div "Tilgængelige Produkter" at bounding box center [1063, 51] width 225 height 33
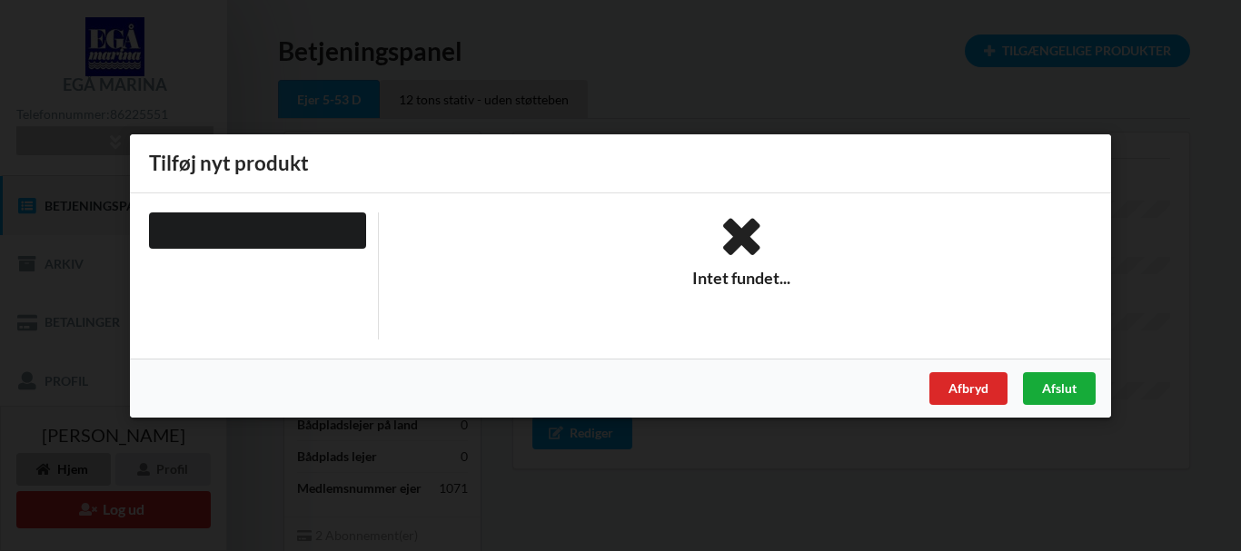
click at [1070, 385] on div "Afslut" at bounding box center [1059, 387] width 73 height 33
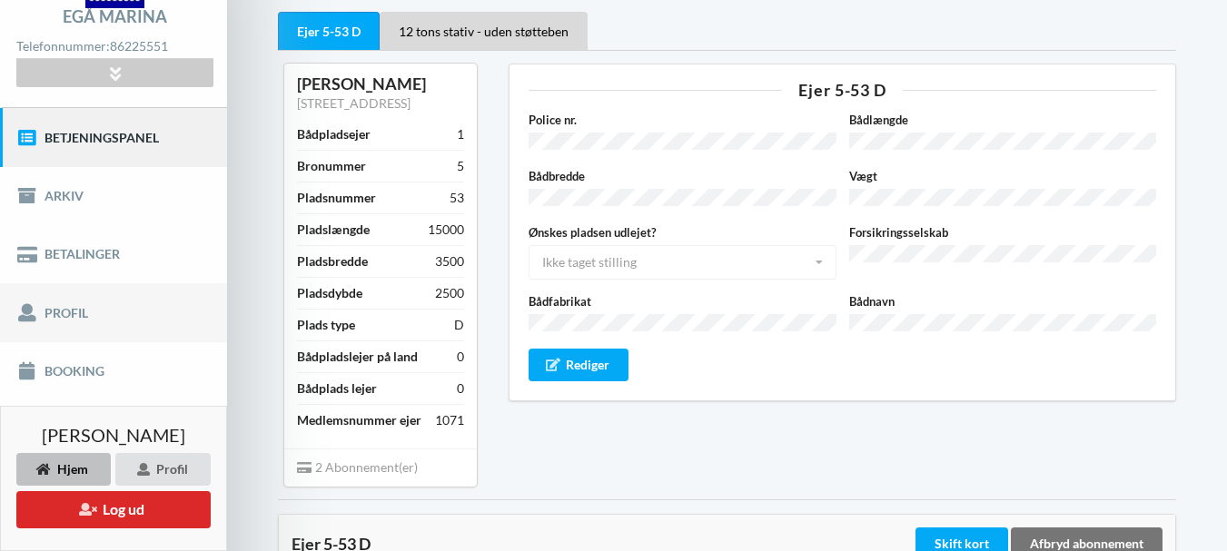
scroll to position [124, 0]
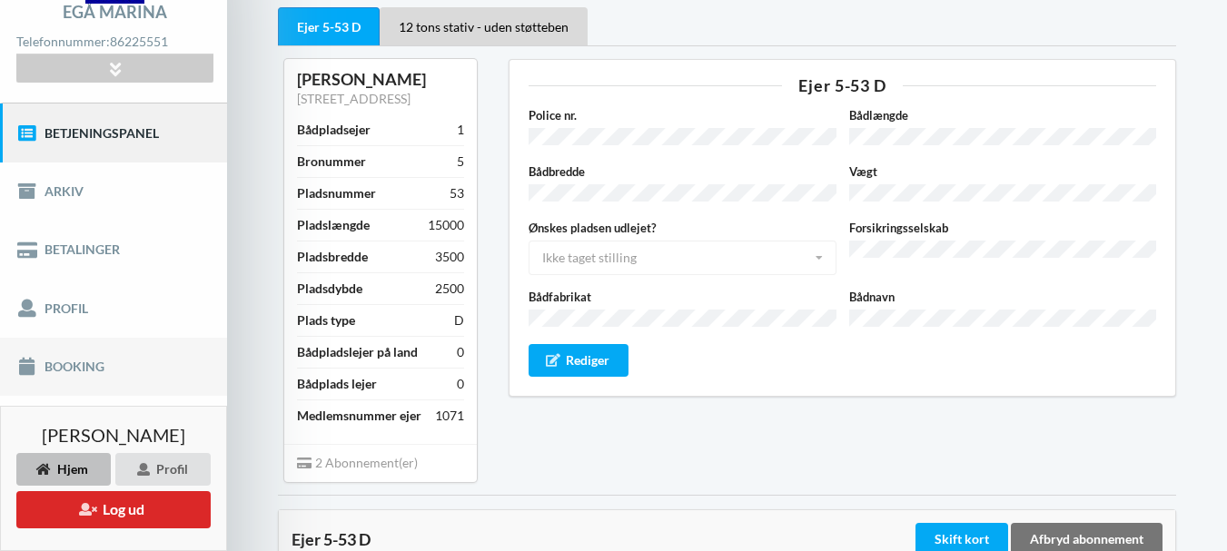
click at [87, 364] on link "Booking" at bounding box center [113, 367] width 227 height 58
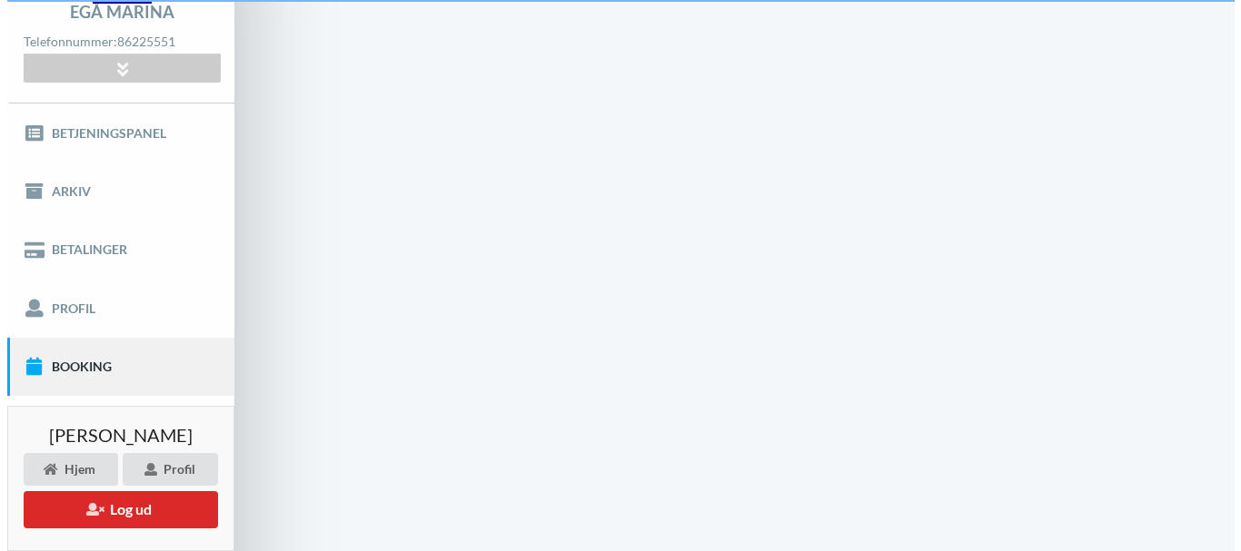
scroll to position [28, 0]
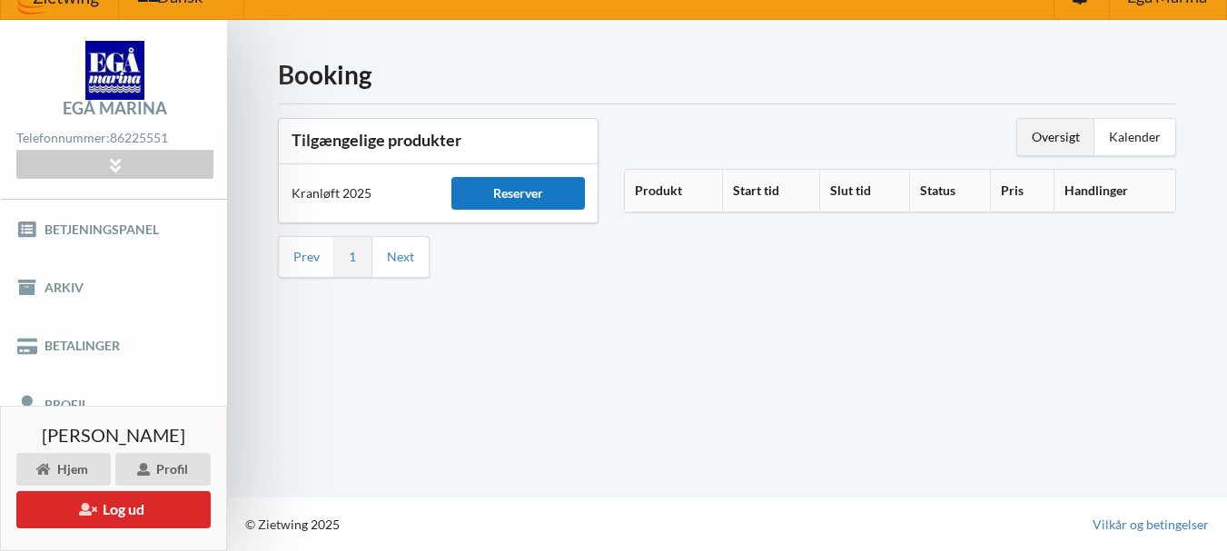
click at [509, 200] on div "Reserver" at bounding box center [518, 193] width 134 height 33
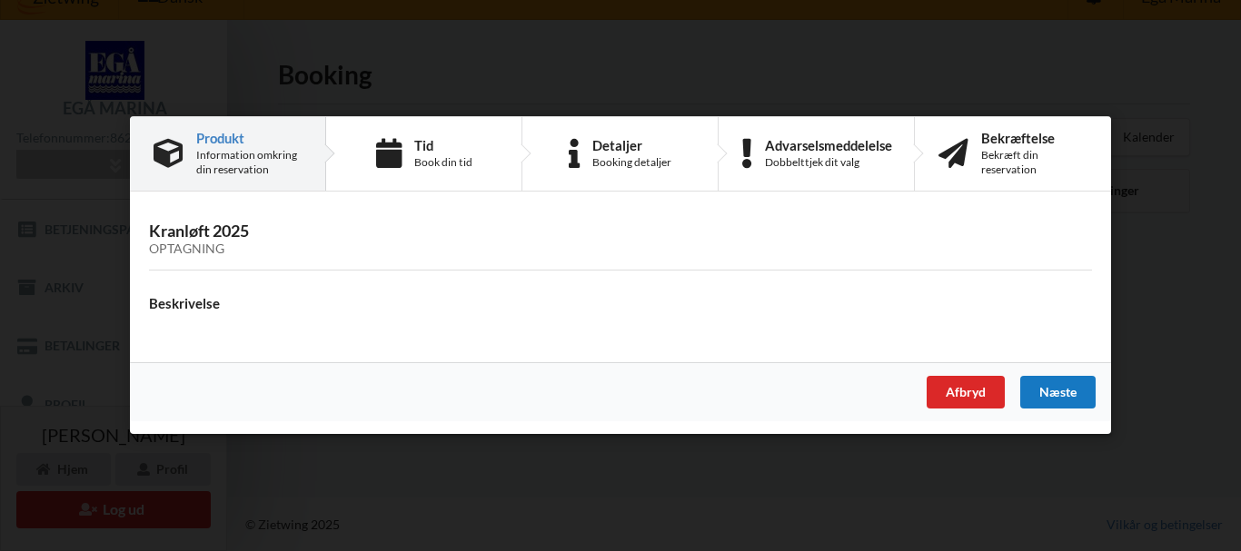
click at [1042, 387] on div "Næste" at bounding box center [1057, 393] width 75 height 33
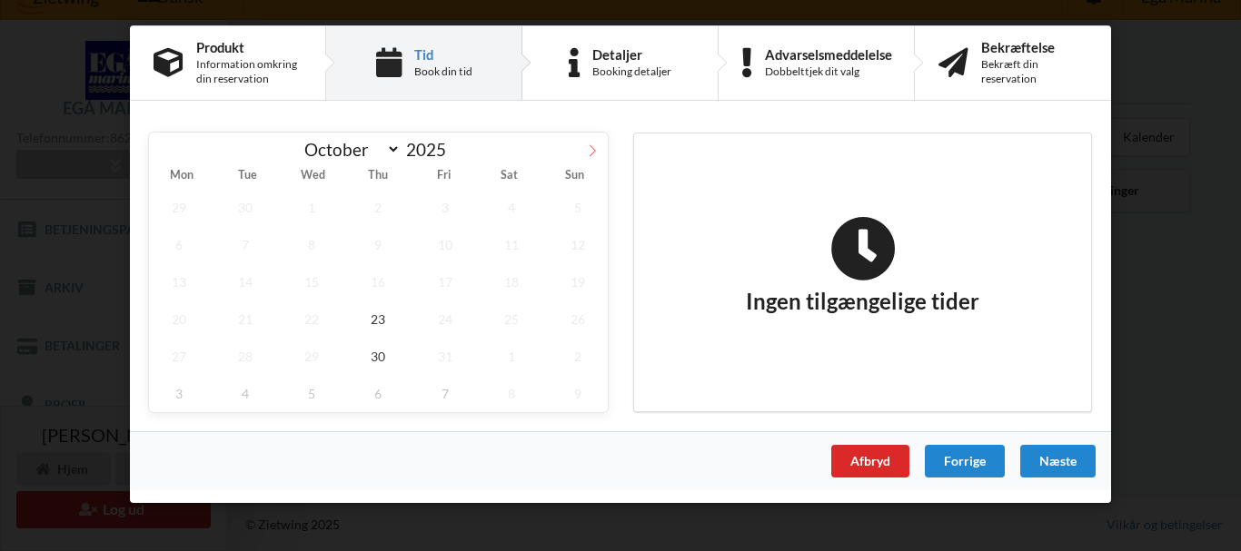
click at [594, 152] on icon at bounding box center [592, 150] width 6 height 12
select select "10"
click at [180, 248] on span "3" at bounding box center [179, 244] width 60 height 37
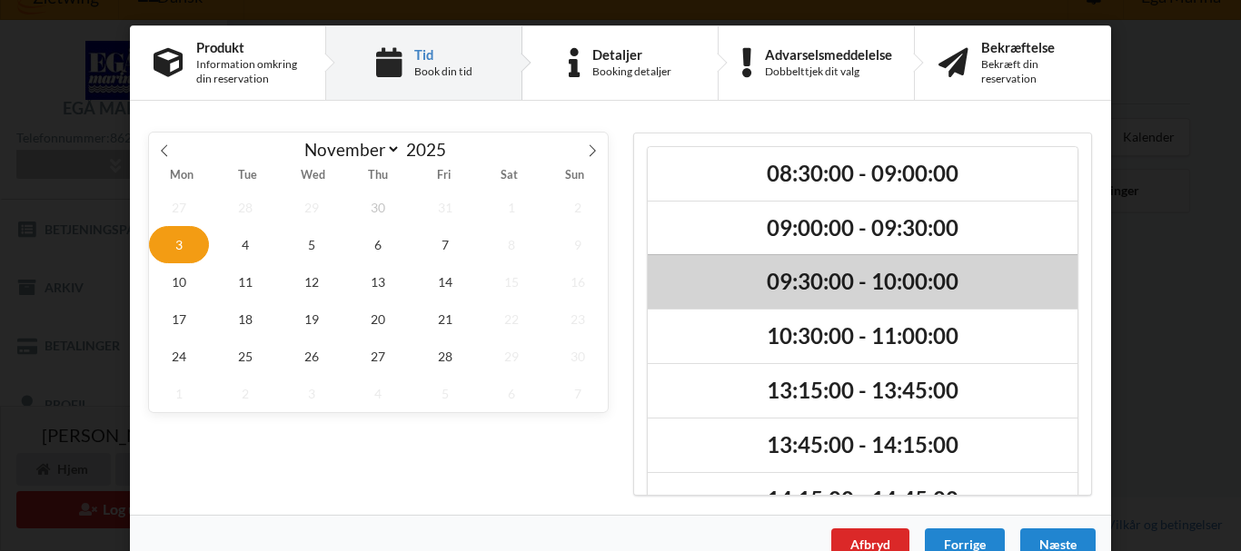
click at [827, 274] on h2 "09:30:00 - 10:00:00" at bounding box center [862, 282] width 404 height 28
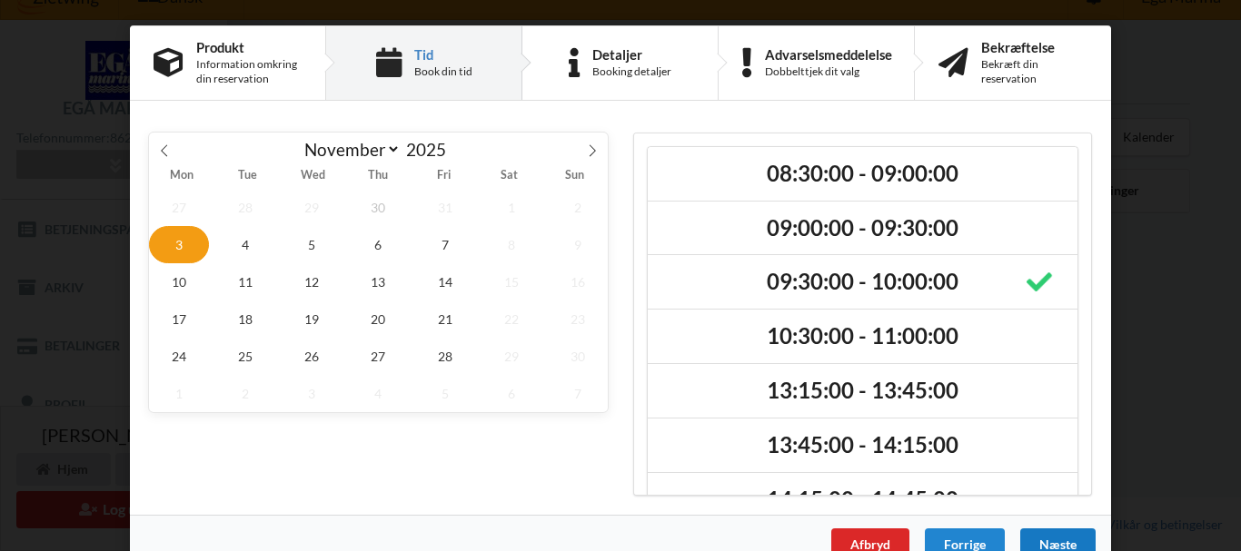
click at [1053, 537] on div "Næste" at bounding box center [1057, 545] width 75 height 33
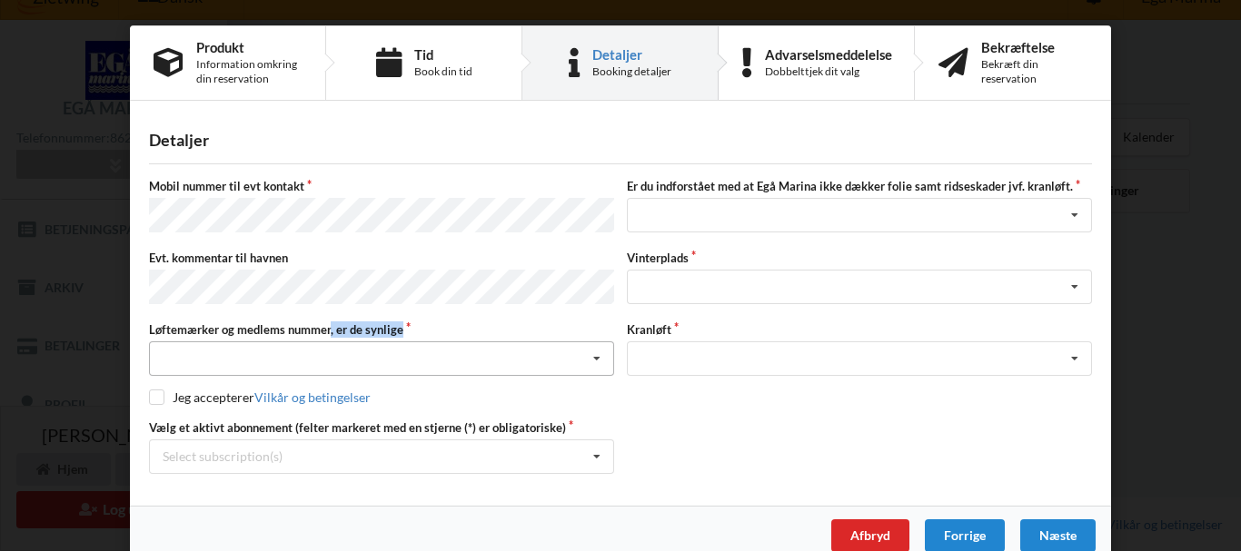
drag, startPoint x: 323, startPoint y: 325, endPoint x: 313, endPoint y: 352, distance: 29.0
click at [313, 352] on div "Løftemærker og medlems nummer, er de synlige Nej, jeg kontakter havnekontoret i…" at bounding box center [382, 348] width 478 height 54
click at [313, 352] on div "Nej, jeg kontakter havnekontoret inden løftet Ja, mine mærker er synlige og int…" at bounding box center [381, 358] width 465 height 35
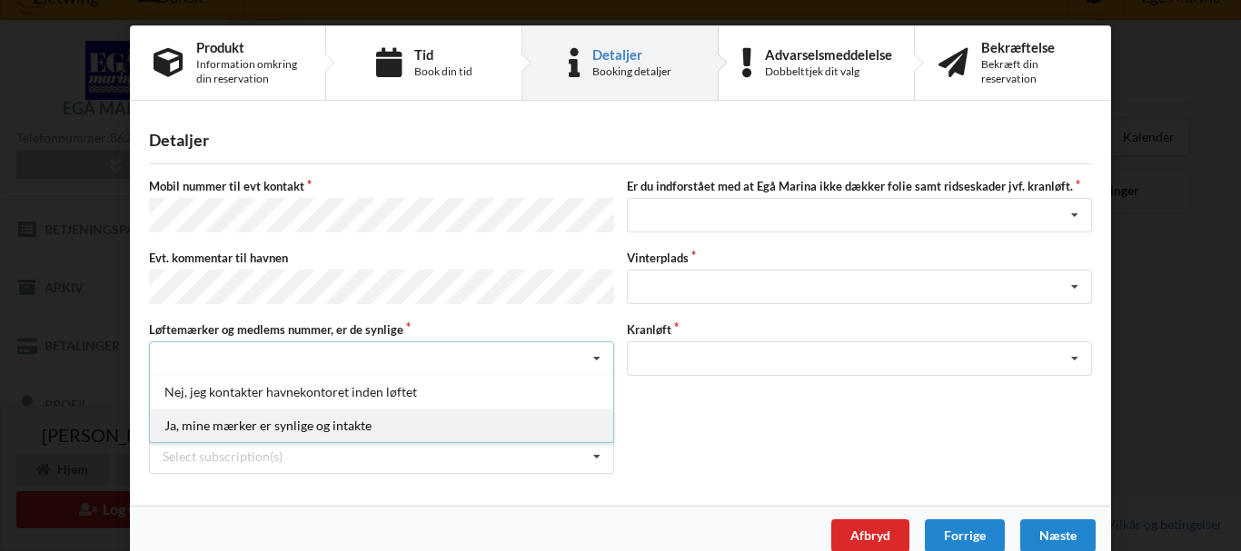
click at [331, 419] on div "Ja, mine mærker er synlige og intakte" at bounding box center [381, 426] width 463 height 34
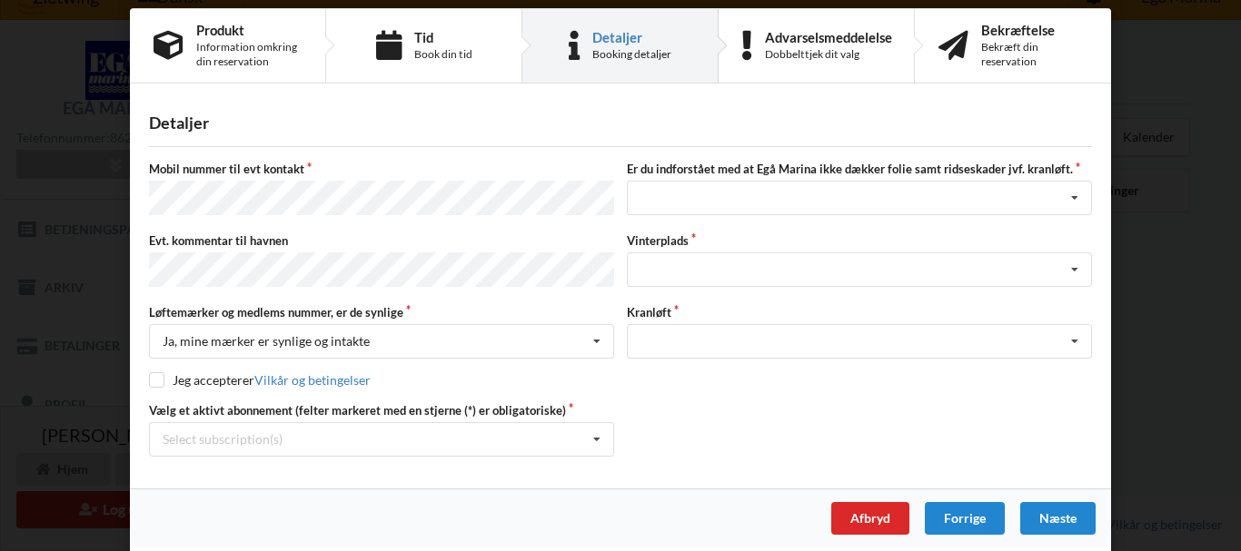
scroll to position [18, 0]
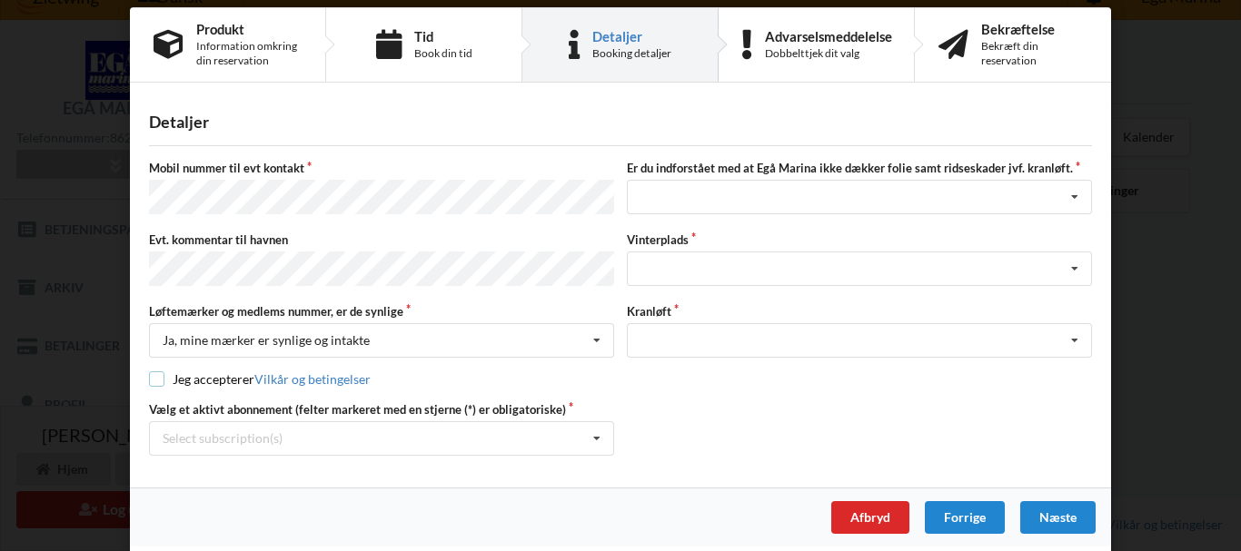
click at [155, 371] on input "checkbox" at bounding box center [156, 378] width 15 height 15
checkbox input "true"
click at [194, 430] on div "Select subscription(s)" at bounding box center [223, 437] width 120 height 15
click at [194, 434] on div "Select subscription(s)" at bounding box center [223, 437] width 120 height 15
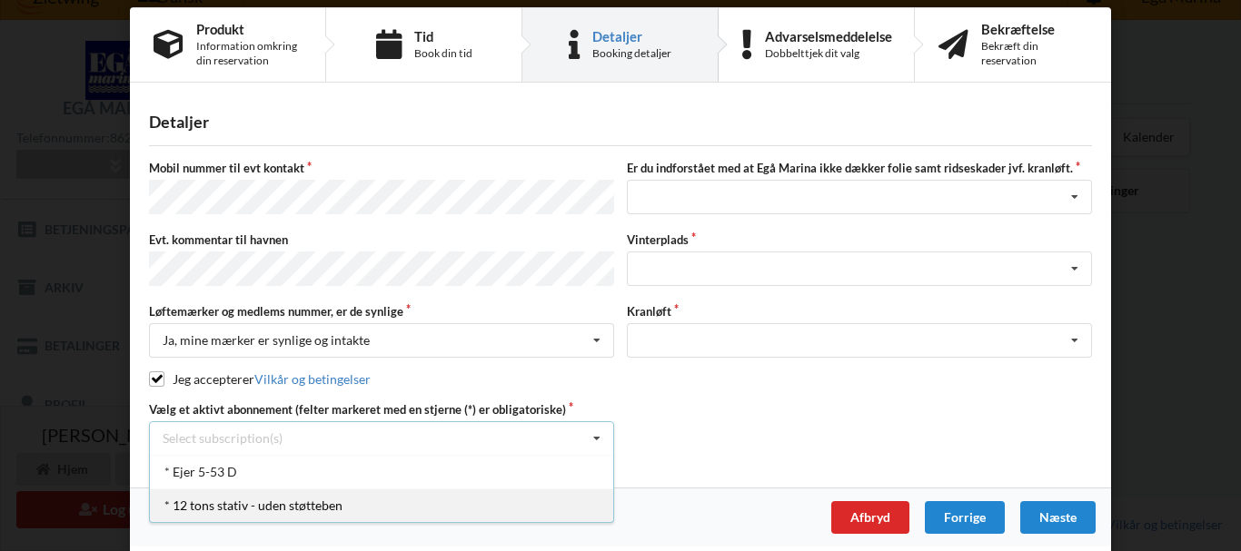
click at [218, 493] on div "* 12 tons stativ - uden støtteben" at bounding box center [381, 506] width 463 height 34
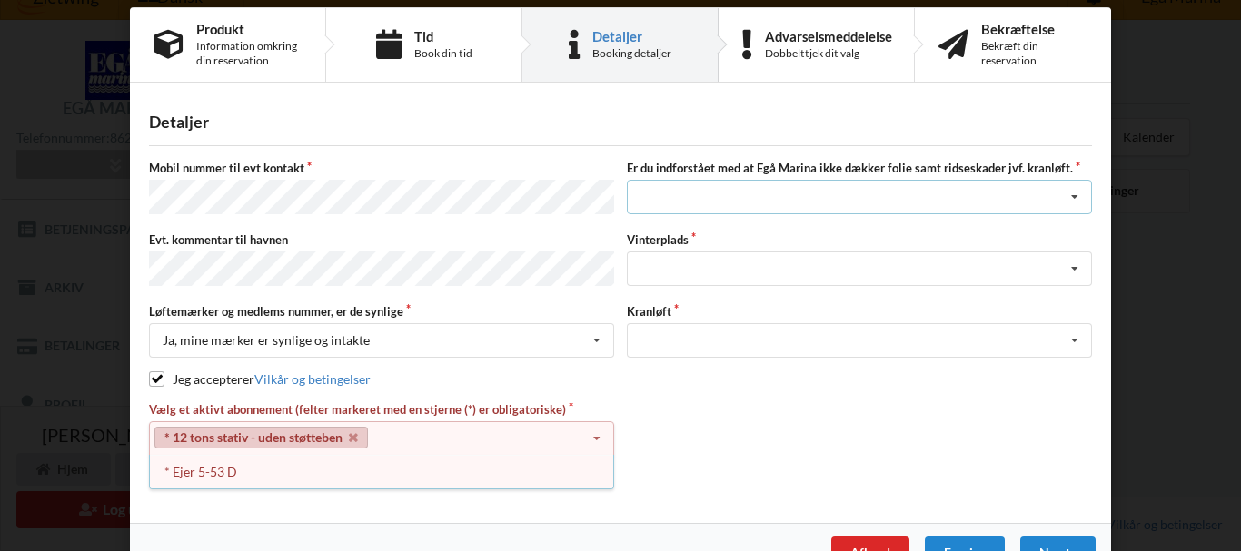
click at [1072, 189] on icon at bounding box center [1074, 198] width 27 height 34
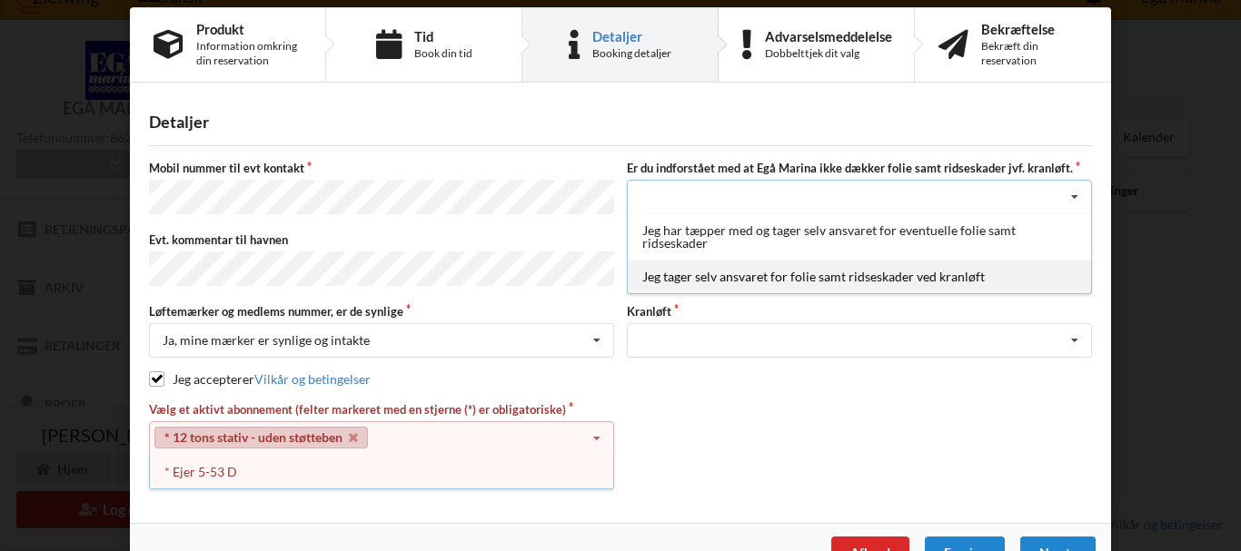
click at [957, 282] on div "Jeg tager selv ansvaret for folie samt ridseskader ved kranløft" at bounding box center [859, 277] width 463 height 34
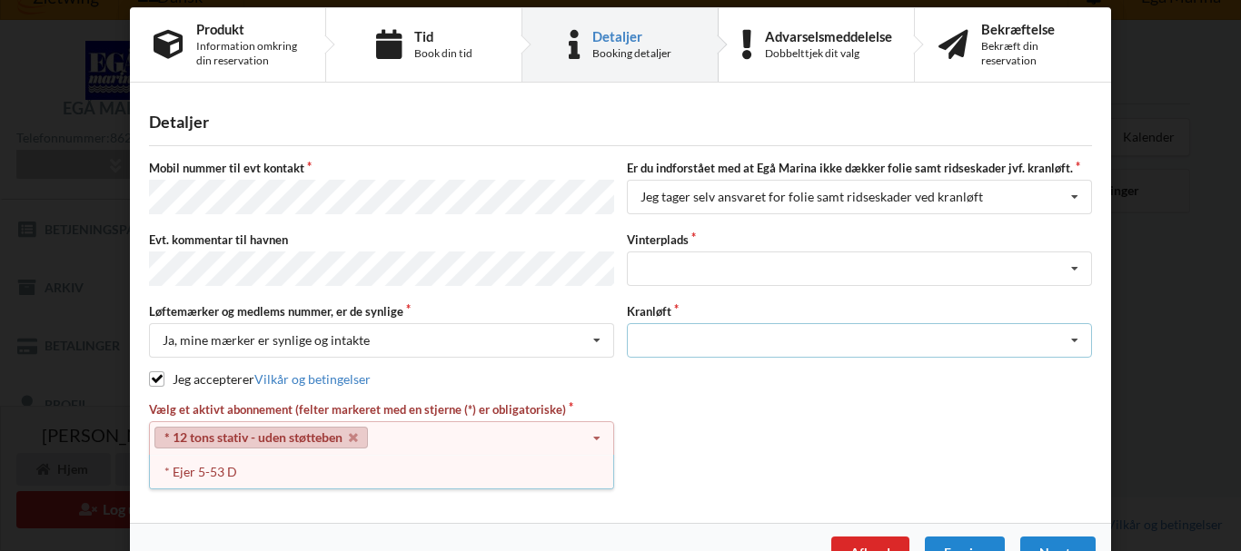
click at [1068, 329] on icon at bounding box center [1074, 341] width 27 height 34
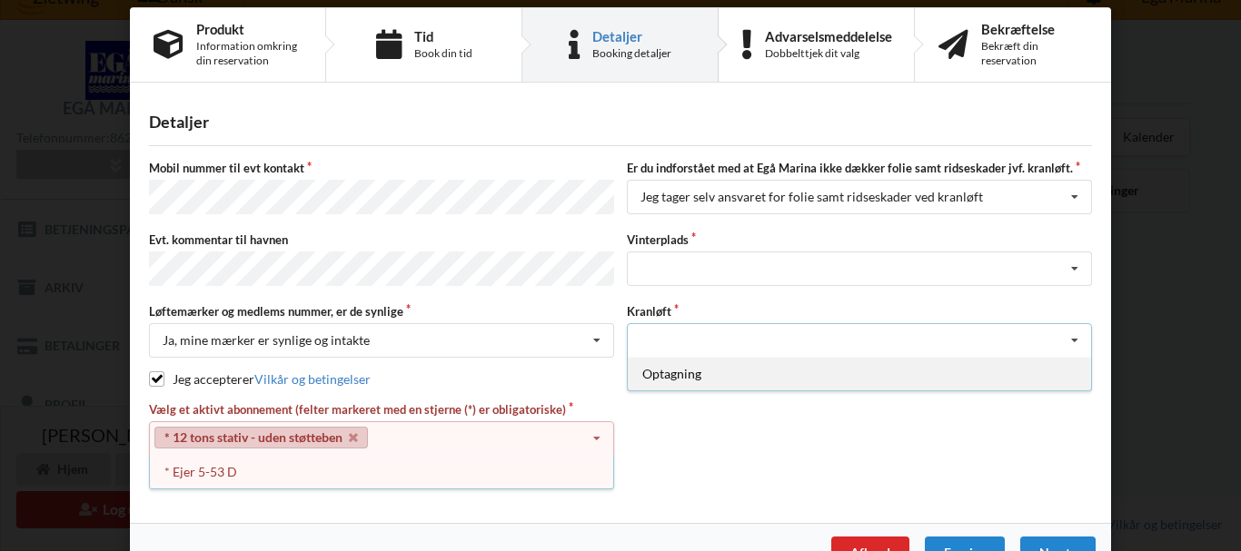
click at [1020, 369] on div "Optagning" at bounding box center [859, 374] width 463 height 34
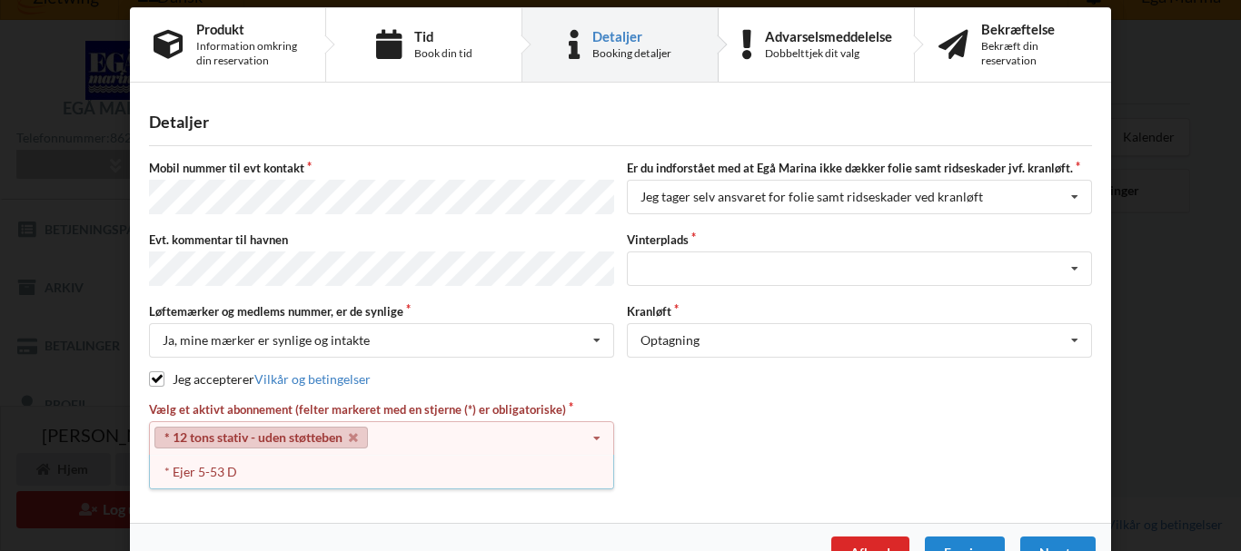
click at [1038, 443] on div "Vælg et aktivt abonnement (felter markeret med en stjerne (*) er obligatoriske)…" at bounding box center [620, 446] width 955 height 90
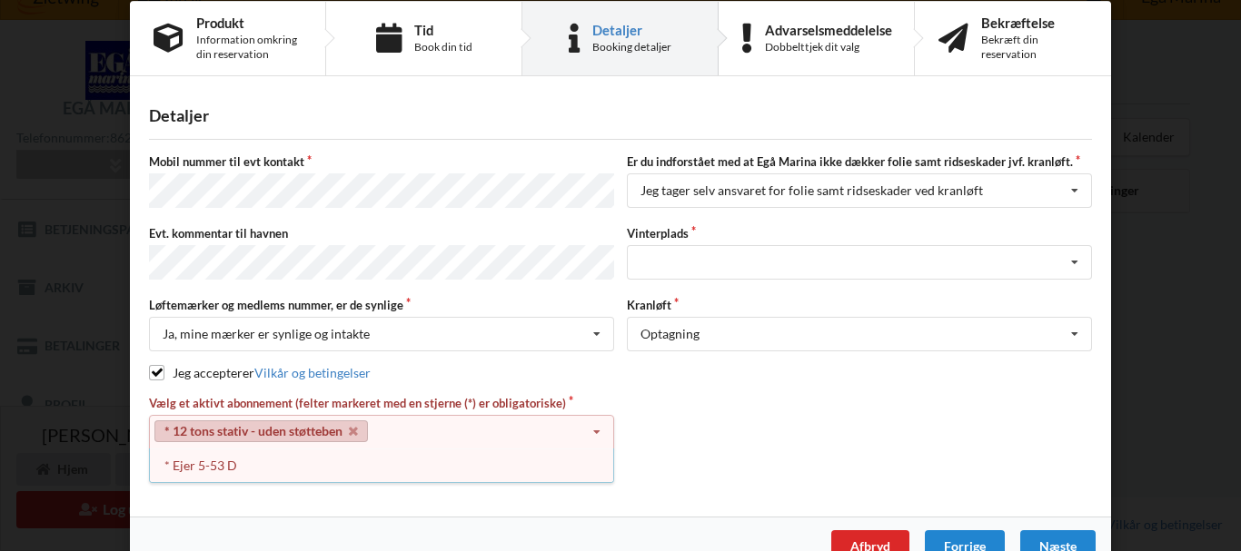
scroll to position [54, 0]
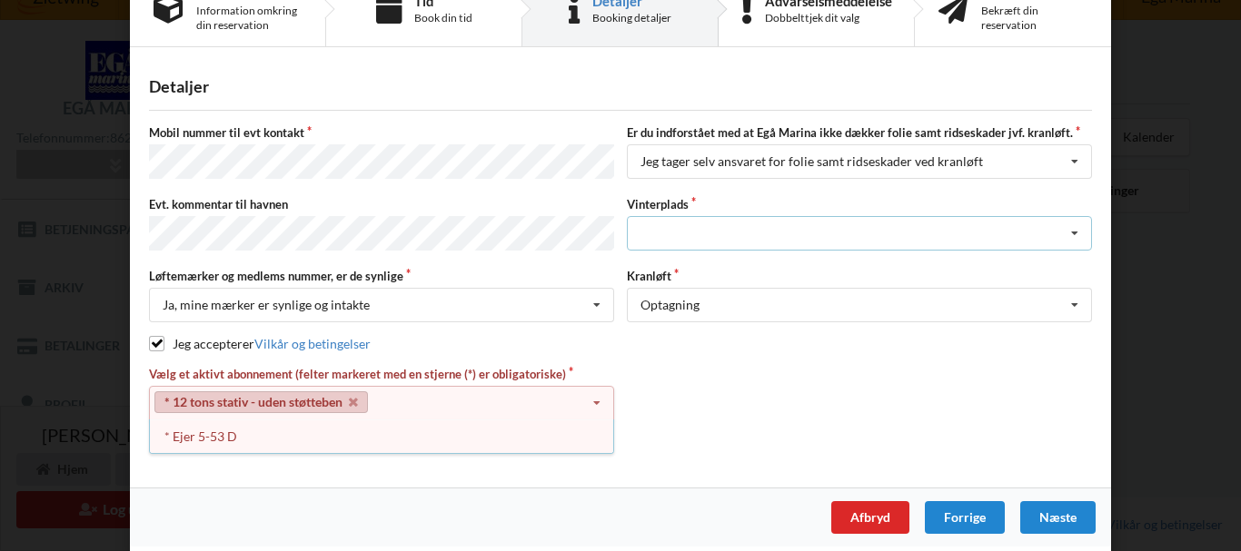
click at [1067, 230] on icon at bounding box center [1074, 234] width 27 height 34
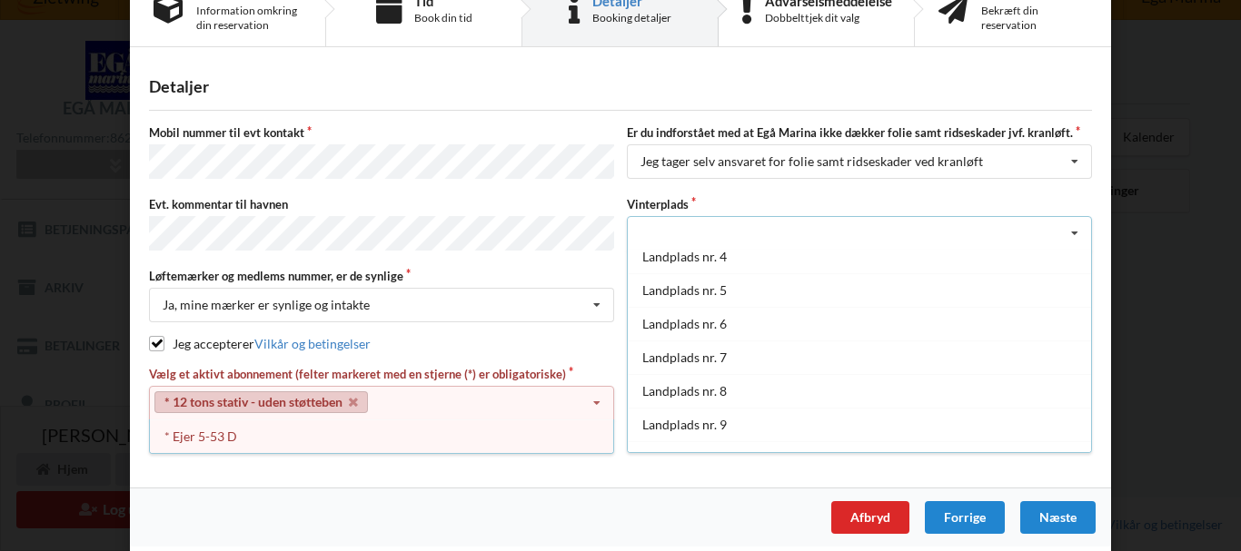
scroll to position [112, 0]
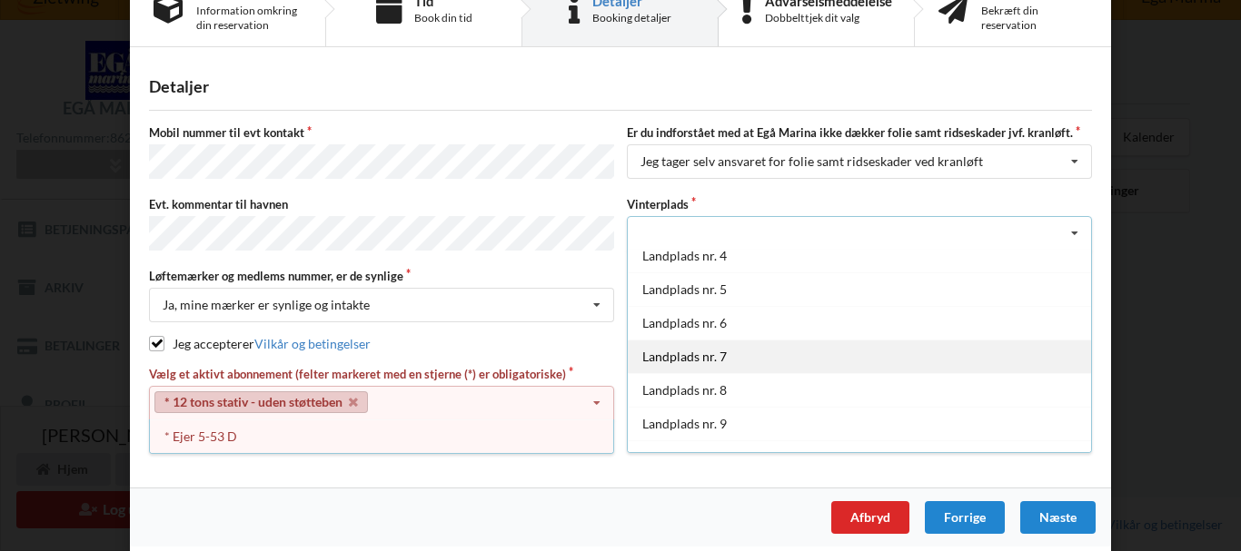
click at [761, 351] on div "Landplads nr. 7" at bounding box center [859, 357] width 463 height 34
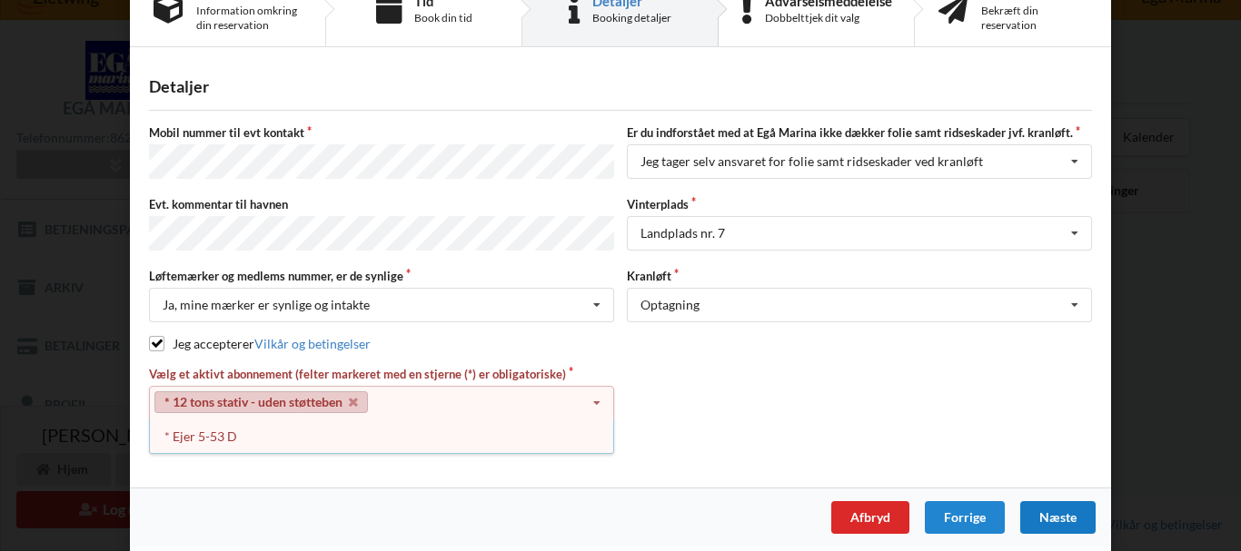
click at [1046, 505] on div "Næste" at bounding box center [1057, 517] width 75 height 33
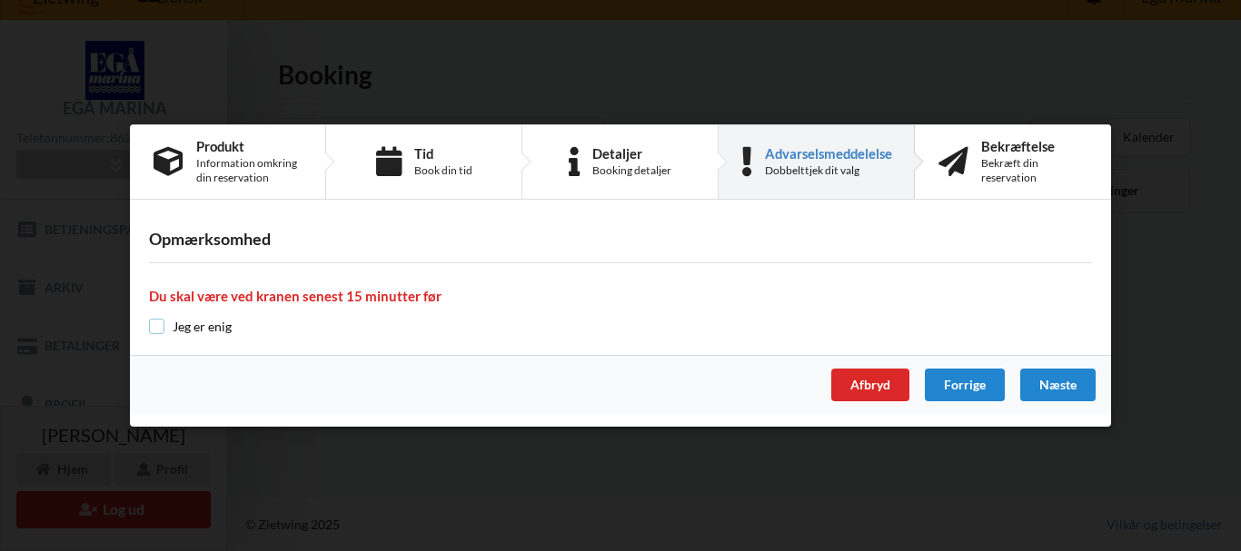
click at [155, 330] on input "checkbox" at bounding box center [156, 326] width 15 height 15
checkbox input "true"
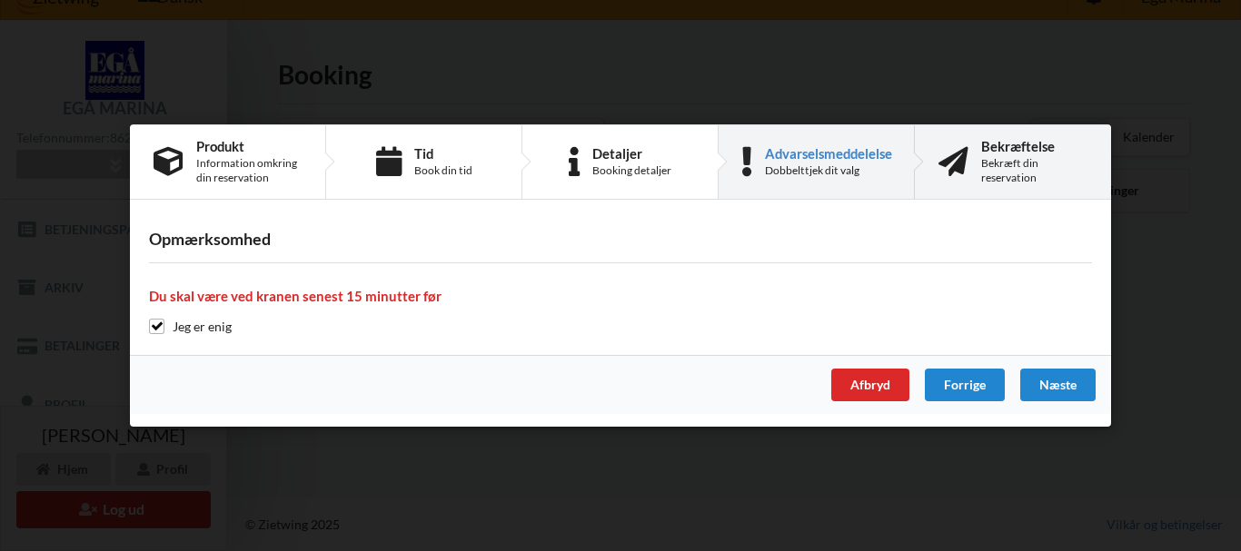
click at [1052, 169] on div "Bekræft din reservation" at bounding box center [1034, 170] width 106 height 29
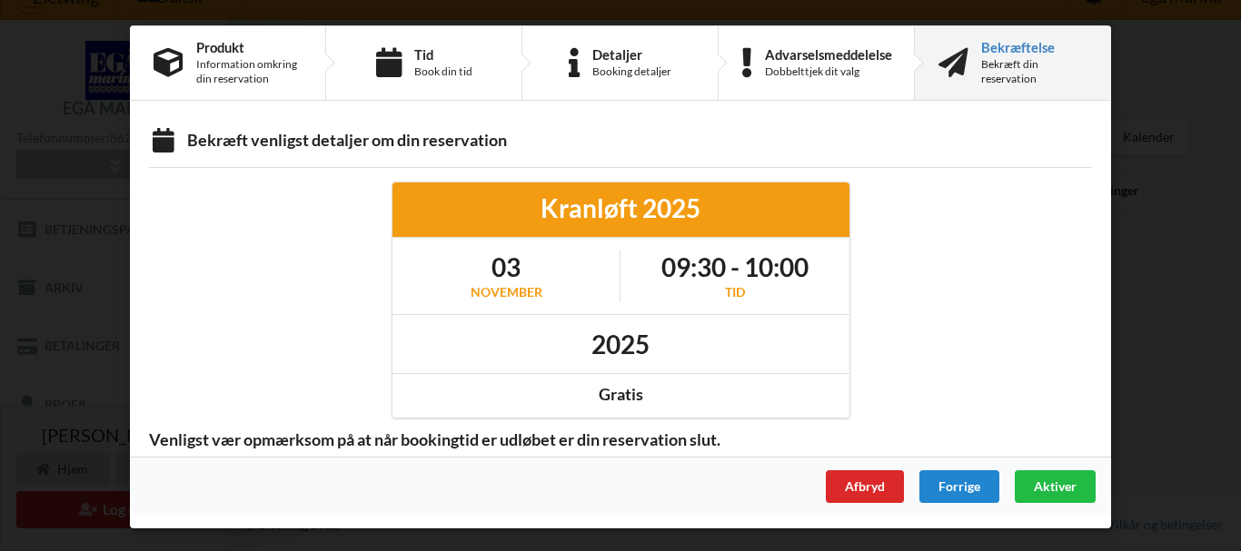
scroll to position [0, 0]
click at [1063, 490] on span "Aktiver" at bounding box center [1054, 486] width 43 height 15
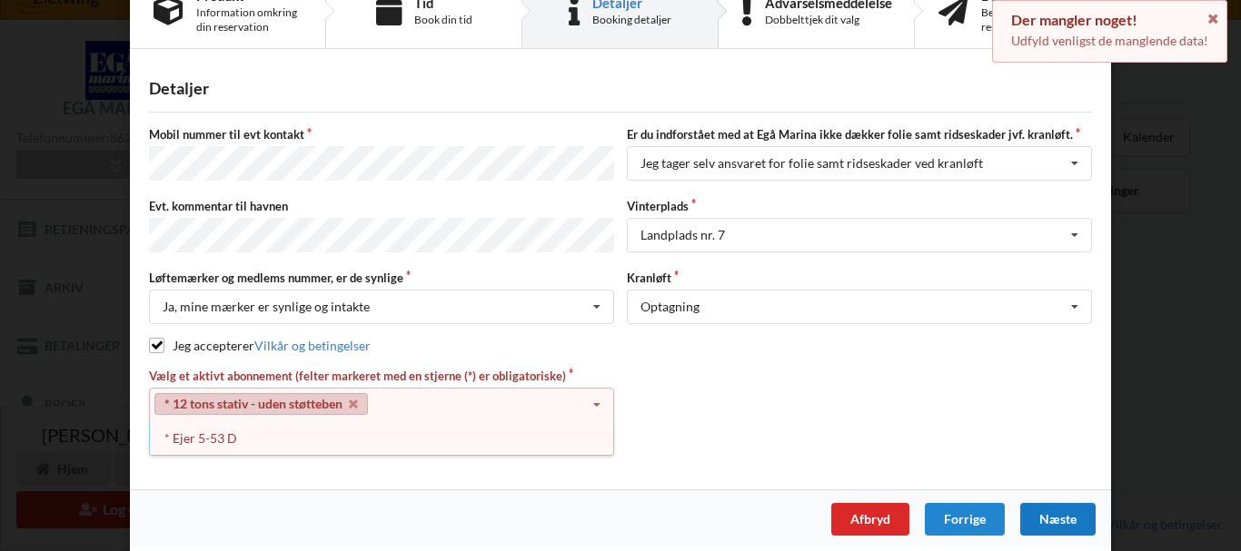
scroll to position [54, 0]
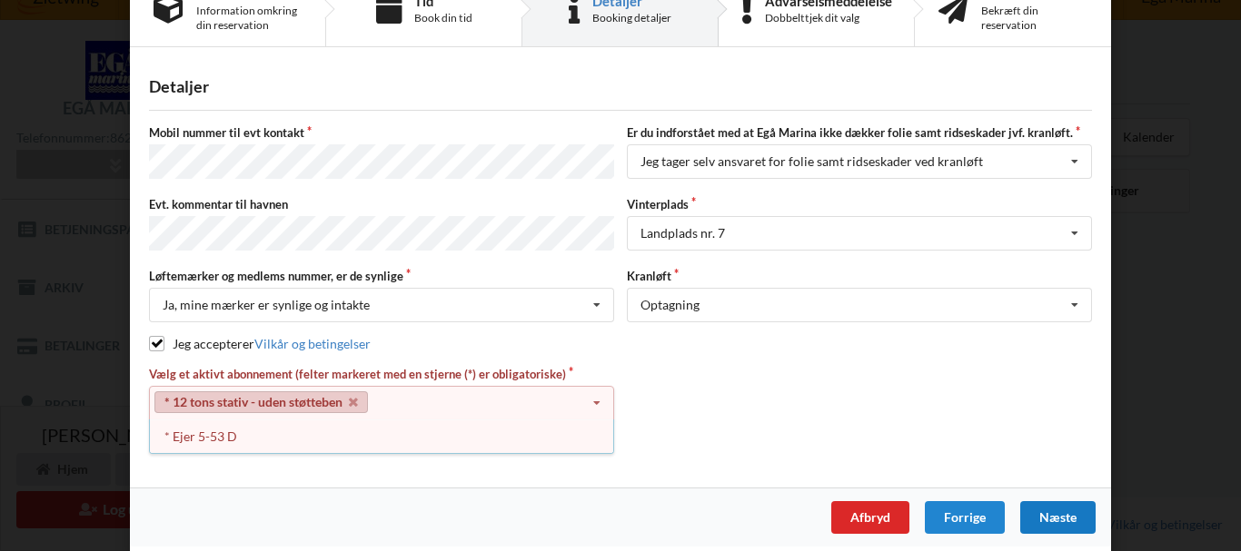
click at [1055, 512] on div "Næste" at bounding box center [1057, 517] width 75 height 33
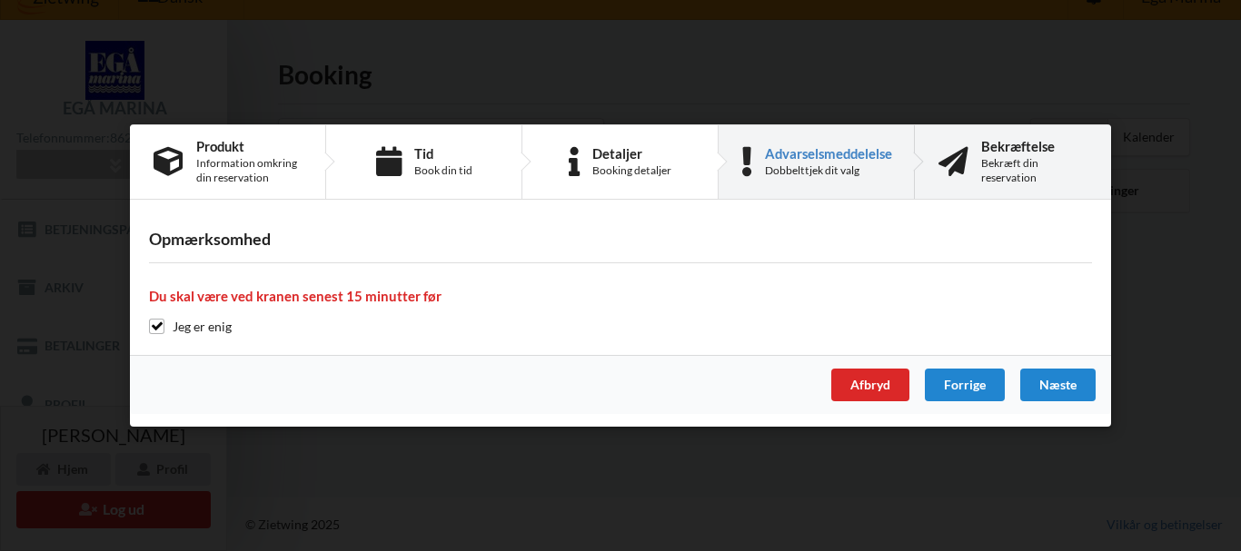
click at [1013, 154] on div "Bekræftelse Bekræft din reservation" at bounding box center [1034, 162] width 106 height 46
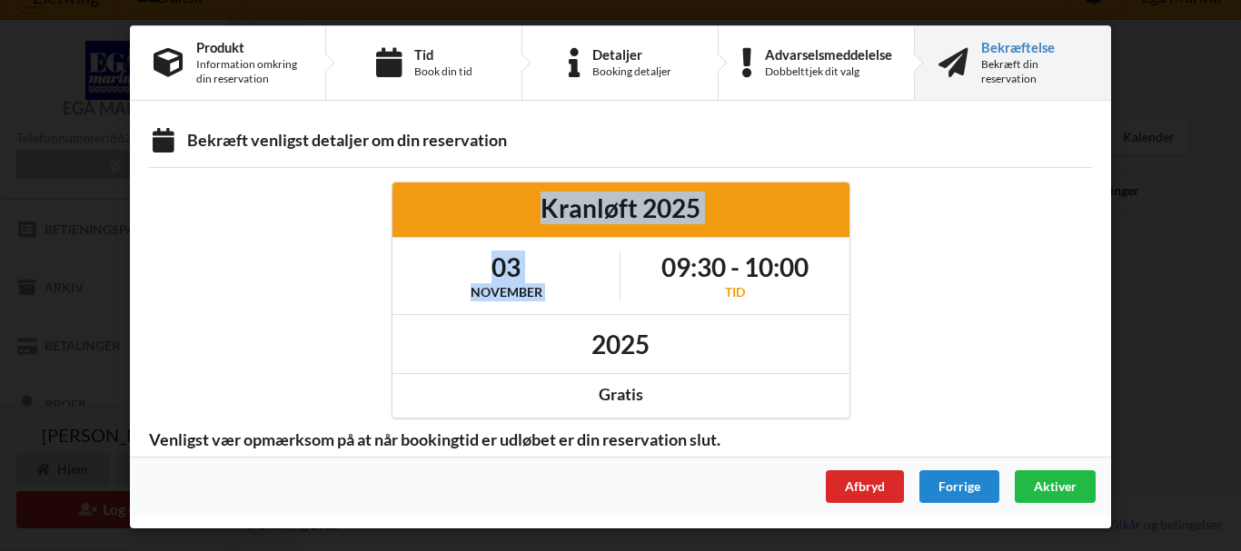
drag, startPoint x: 646, startPoint y: 302, endPoint x: 252, endPoint y: 204, distance: 405.1
click at [252, 204] on div "Kranløft 2025 [DATE] 09:30 - 10:00 Tid 2025 Gratis" at bounding box center [620, 300] width 968 height 262
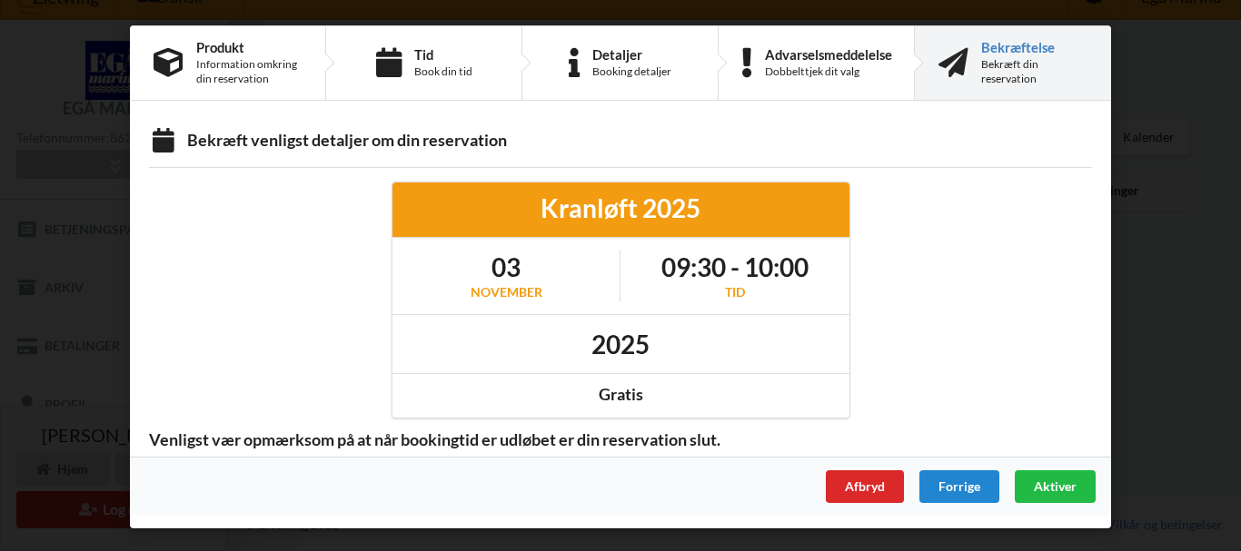
click at [1035, 49] on div "Bekræftelse" at bounding box center [1034, 47] width 106 height 15
click at [1014, 63] on div "Bekræft din reservation" at bounding box center [1034, 71] width 106 height 29
click at [1058, 481] on span "Aktiver" at bounding box center [1054, 486] width 43 height 15
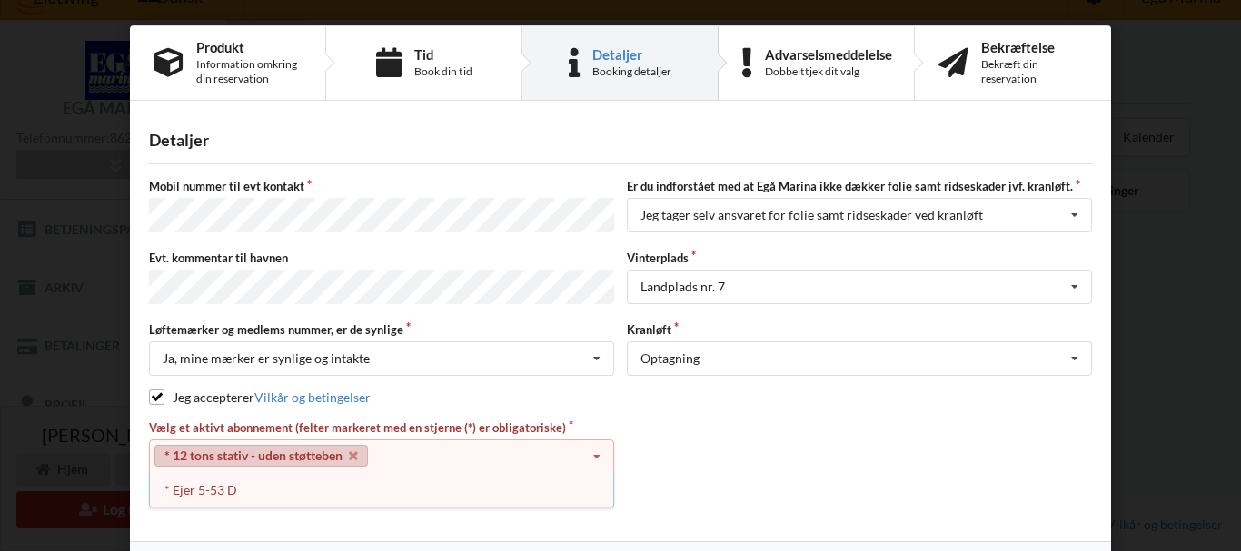
click at [873, 420] on div "Vælg et aktivt abonnement (felter markeret med en stjerne (*) er obligatoriske)…" at bounding box center [620, 465] width 955 height 90
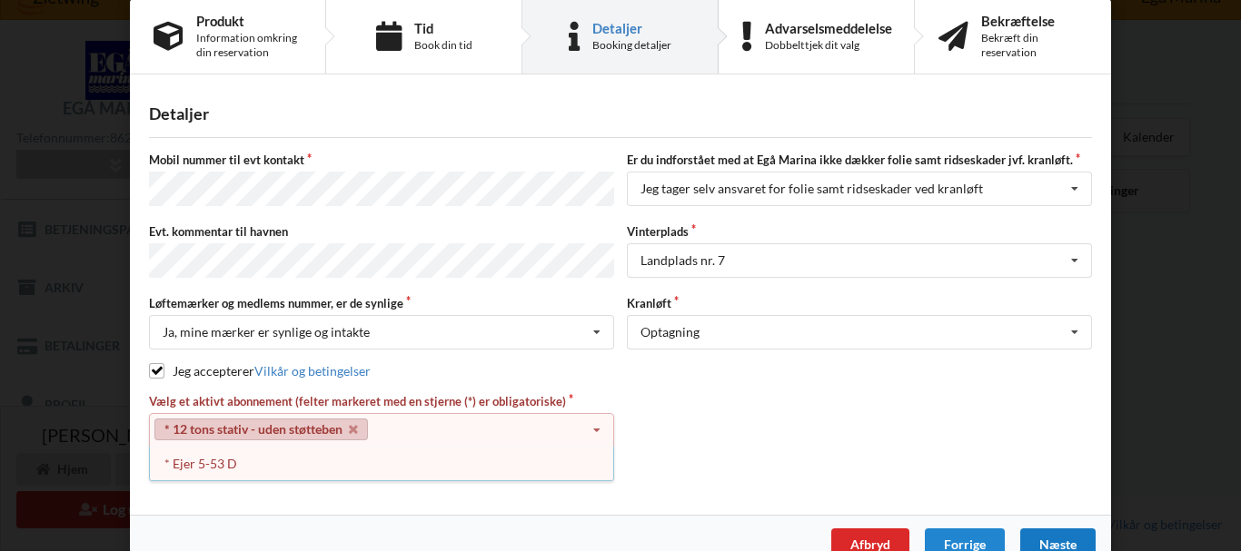
scroll to position [54, 0]
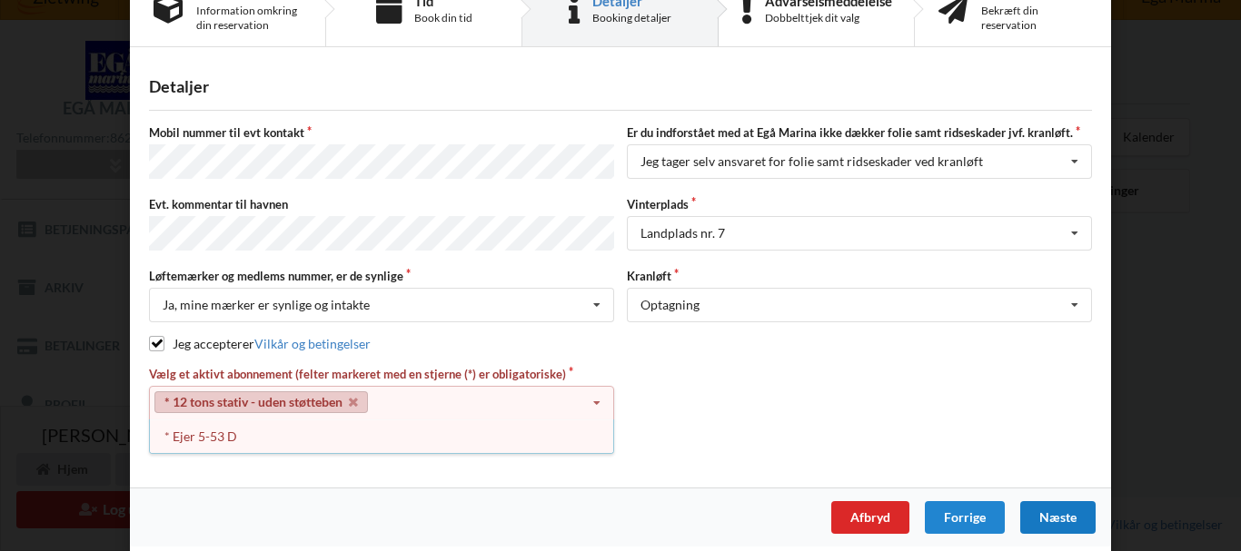
click at [703, 414] on div "Vælg et aktivt abonnement (felter markeret med en stjerne (*) er obligatoriske)…" at bounding box center [620, 411] width 955 height 90
drag, startPoint x: 945, startPoint y: 153, endPoint x: 939, endPoint y: 136, distance: 18.4
click at [939, 138] on div "Er du indforstået med at Egå Marina ikke dækker folie samt ridseskader jvf. kra…" at bounding box center [859, 153] width 478 height 59
click at [507, 74] on div "Detaljer [PERSON_NAME] nummer til evt kontakt Er du indforstået med at Egå Mari…" at bounding box center [620, 274] width 981 height 428
click at [493, 367] on label "Vælg et aktivt abonnement (felter markeret med en stjerne (*) er obligatoriske)" at bounding box center [381, 374] width 465 height 16
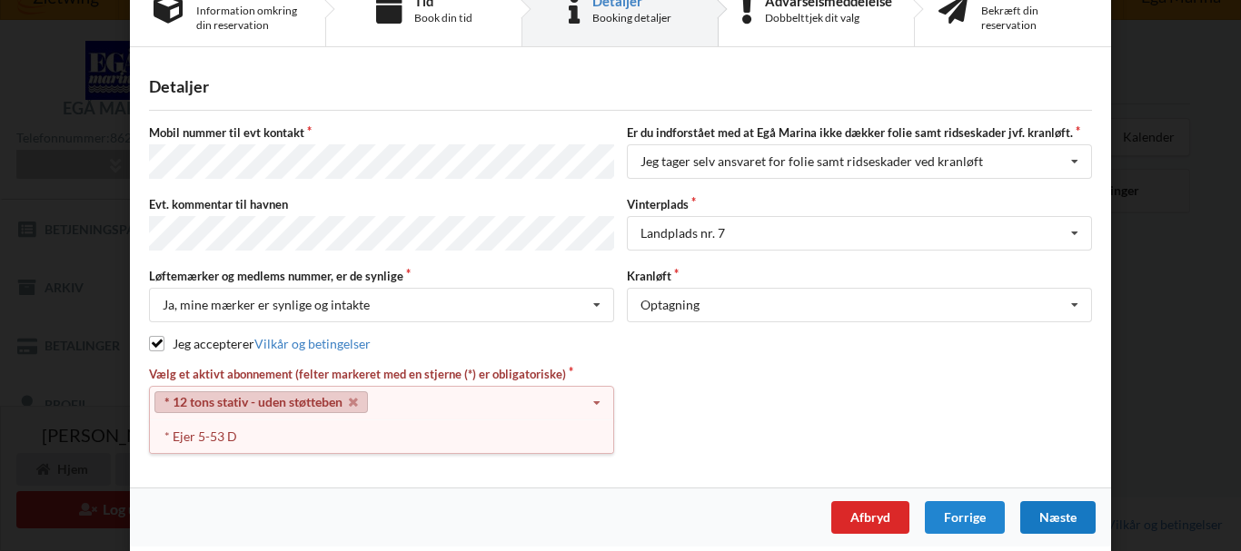
click at [593, 391] on icon at bounding box center [596, 404] width 27 height 34
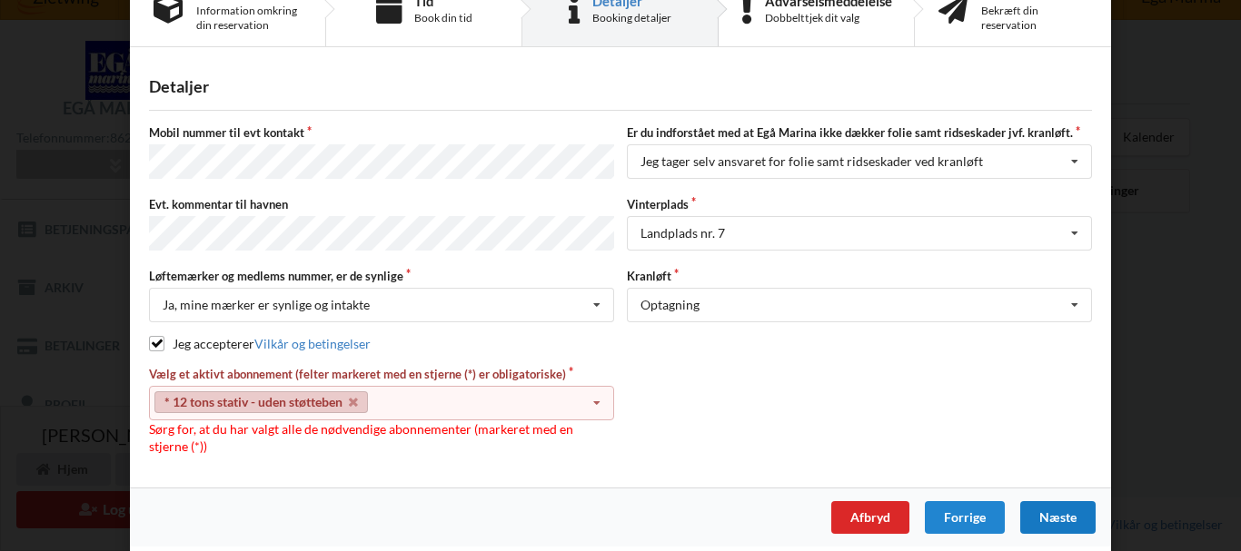
click at [340, 396] on link "* 12 tons stativ - uden støtteben" at bounding box center [260, 402] width 213 height 22
click at [340, 397] on link "* 12 tons stativ - uden støtteben" at bounding box center [260, 402] width 213 height 22
click at [353, 366] on label "Vælg et aktivt abonnement (felter markeret med en stjerne (*) er obligatoriske)" at bounding box center [381, 374] width 465 height 16
click at [590, 394] on icon at bounding box center [596, 404] width 27 height 34
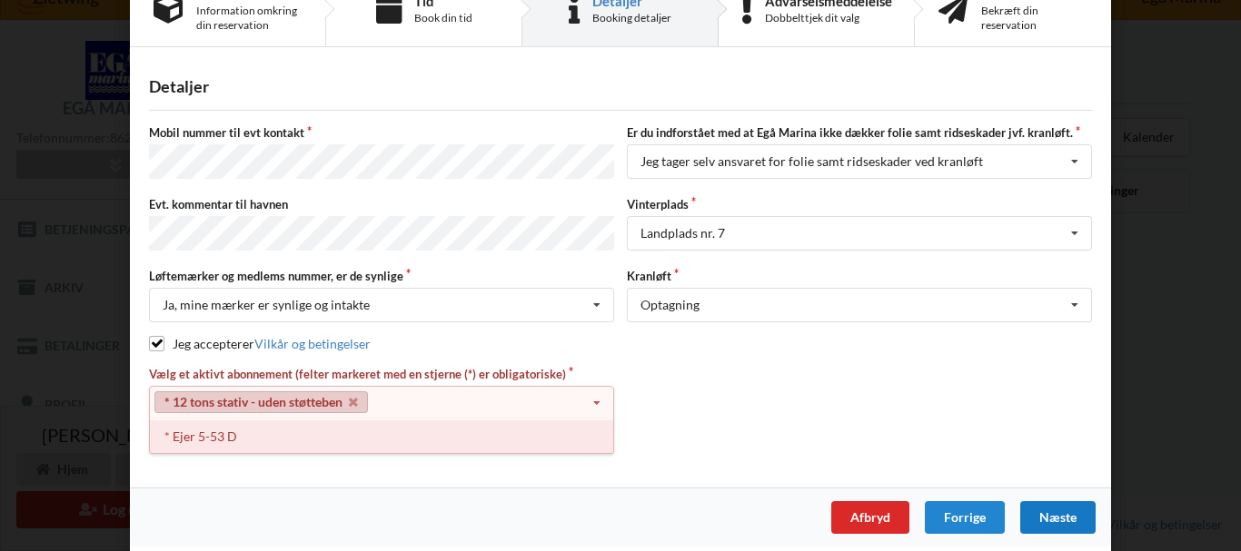
click at [221, 435] on div "* Ejer 5-53 D" at bounding box center [381, 437] width 463 height 34
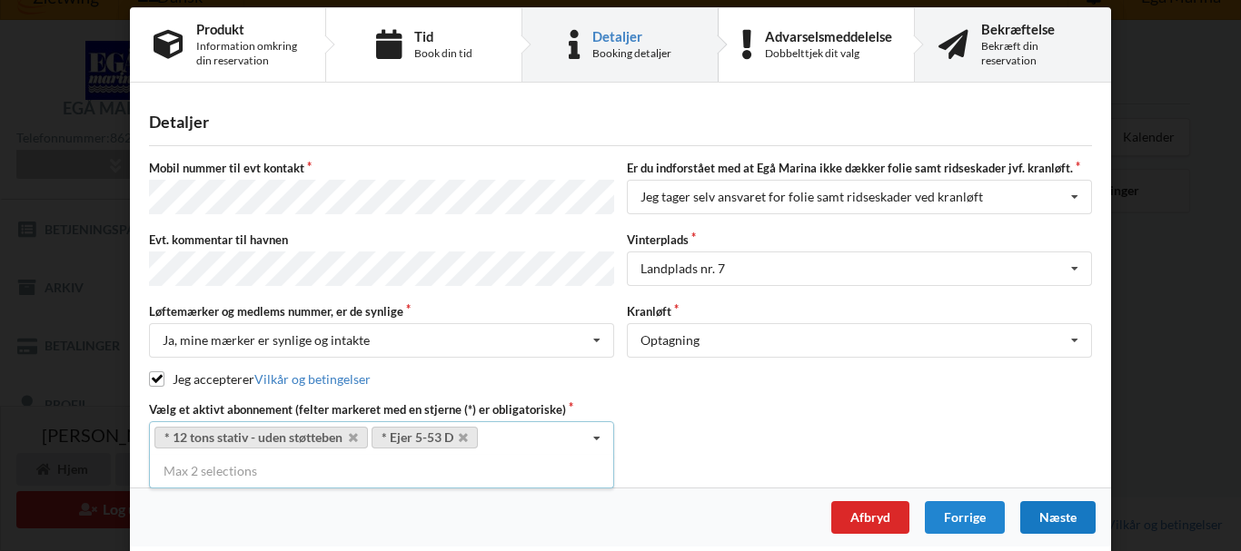
click at [1007, 29] on div "Bekræftelse" at bounding box center [1034, 29] width 106 height 15
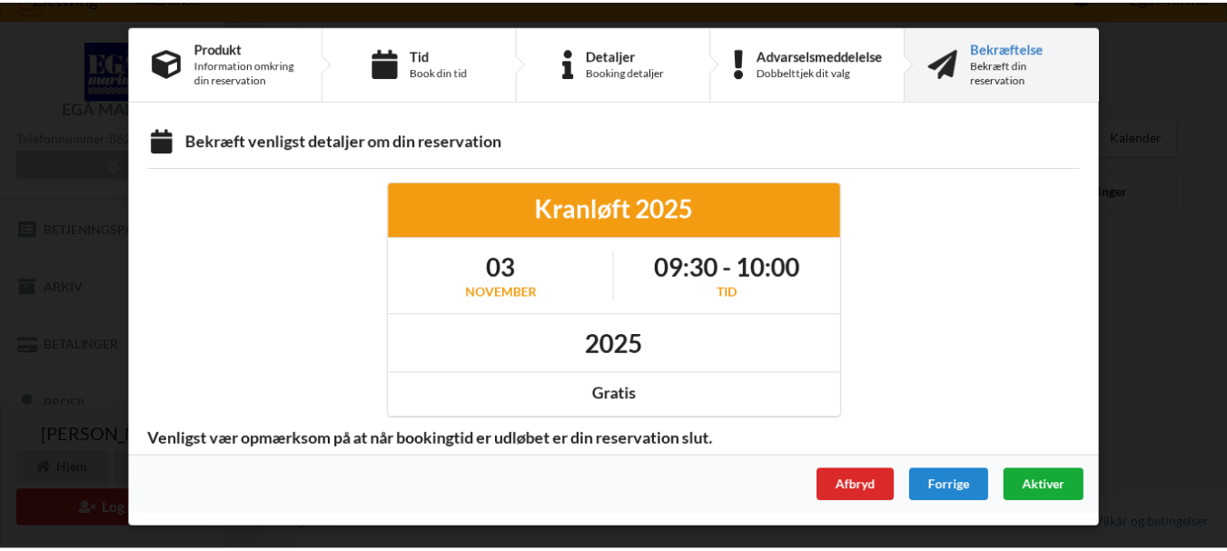
scroll to position [0, 0]
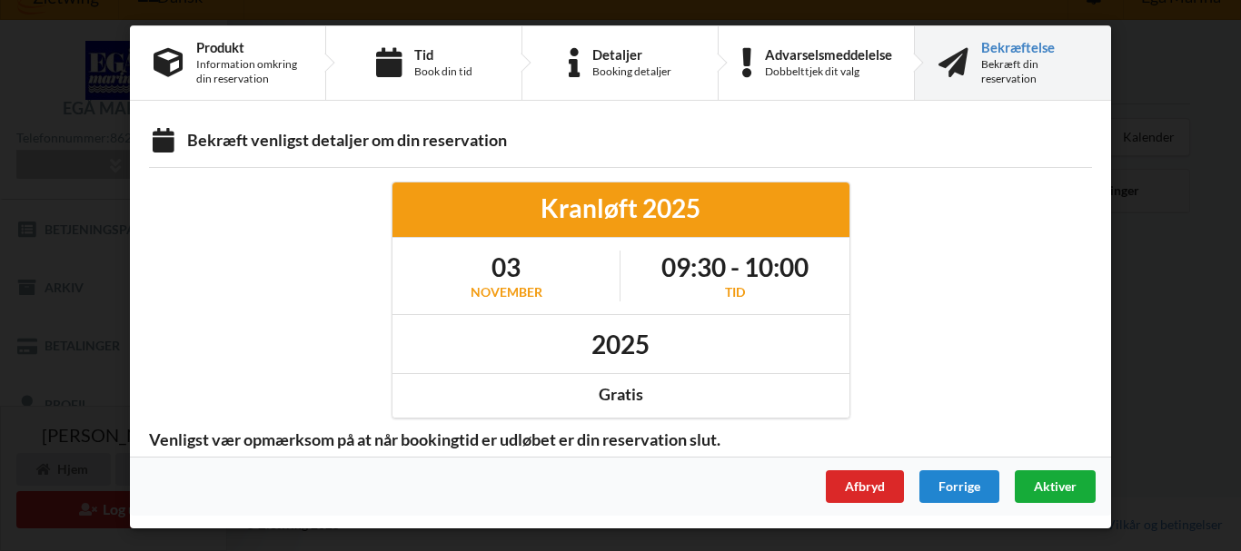
click at [1060, 488] on span "Aktiver" at bounding box center [1054, 486] width 43 height 15
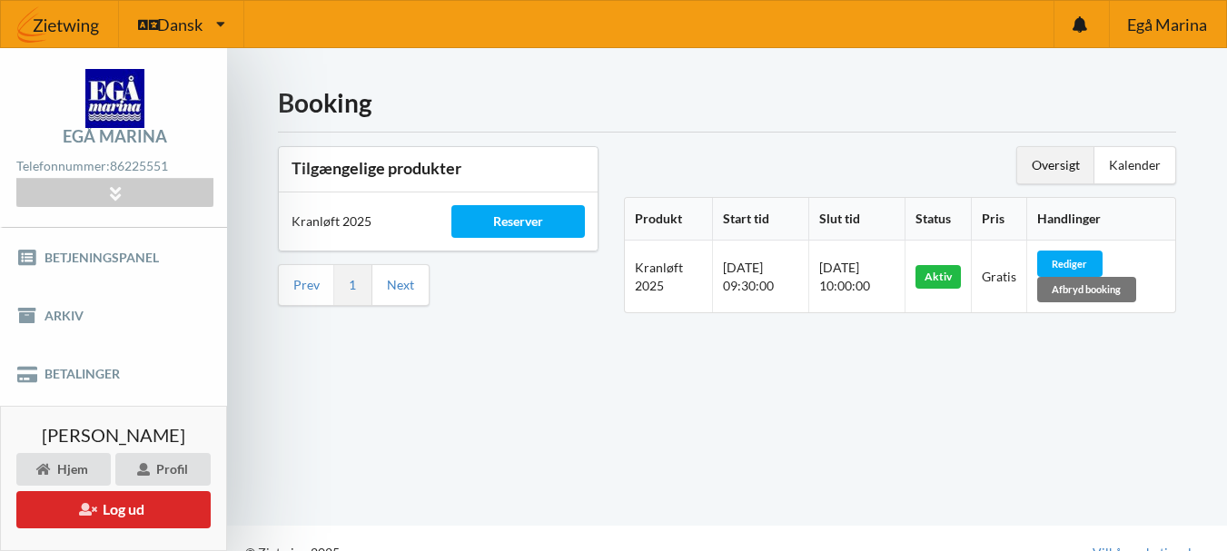
click at [960, 89] on h1 "Booking" at bounding box center [727, 102] width 898 height 33
